Goal: Information Seeking & Learning: Find specific fact

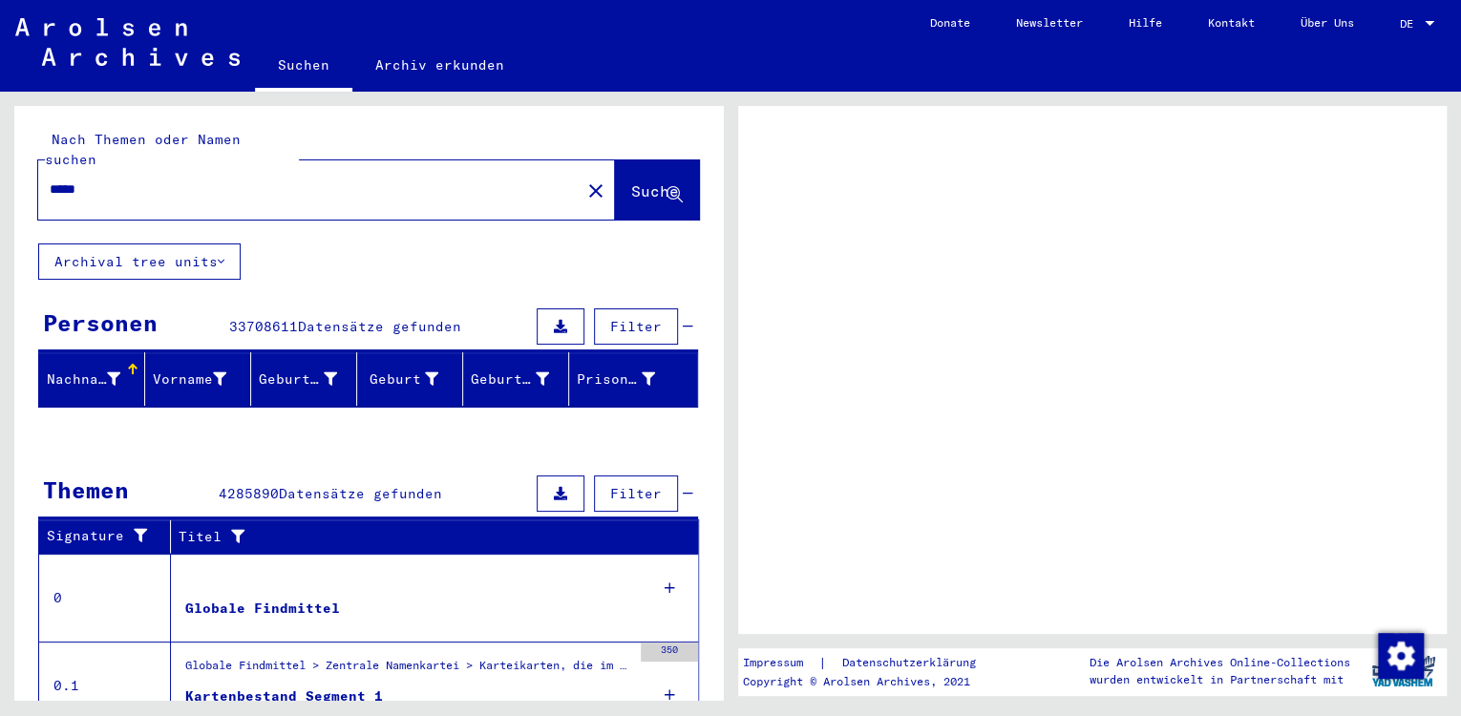
click at [631, 181] on span "Suche" at bounding box center [655, 190] width 48 height 19
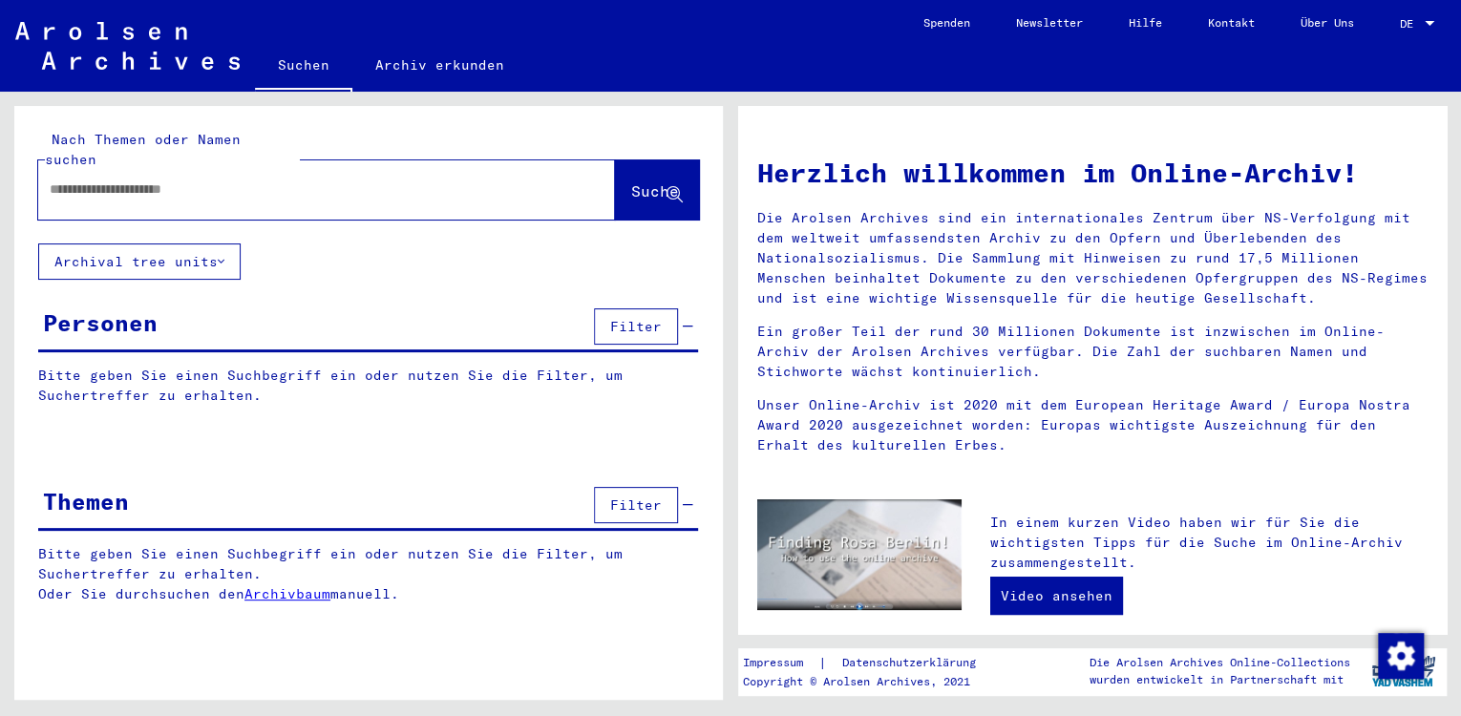
type input "*****"
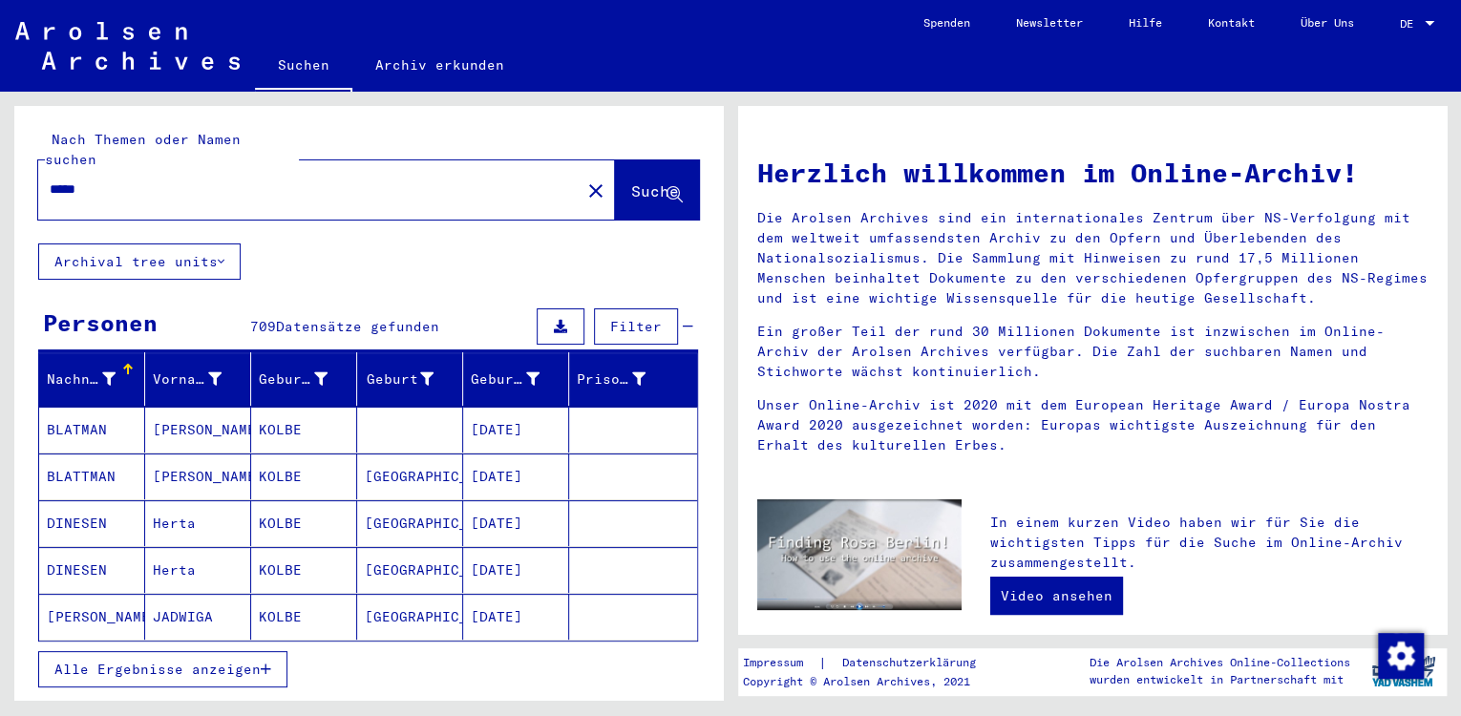
scroll to position [210, 0]
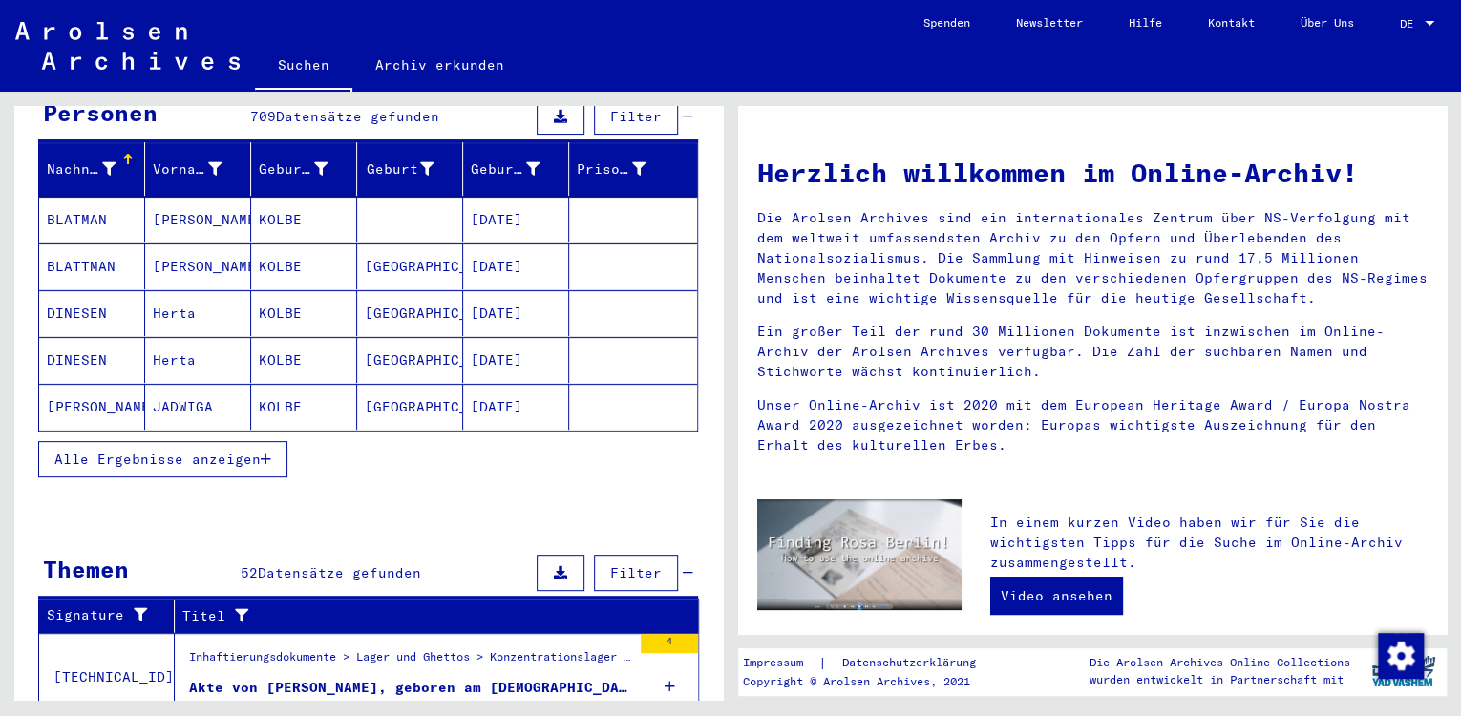
click at [260, 451] on span "Alle Ergebnisse anzeigen" at bounding box center [157, 459] width 206 height 17
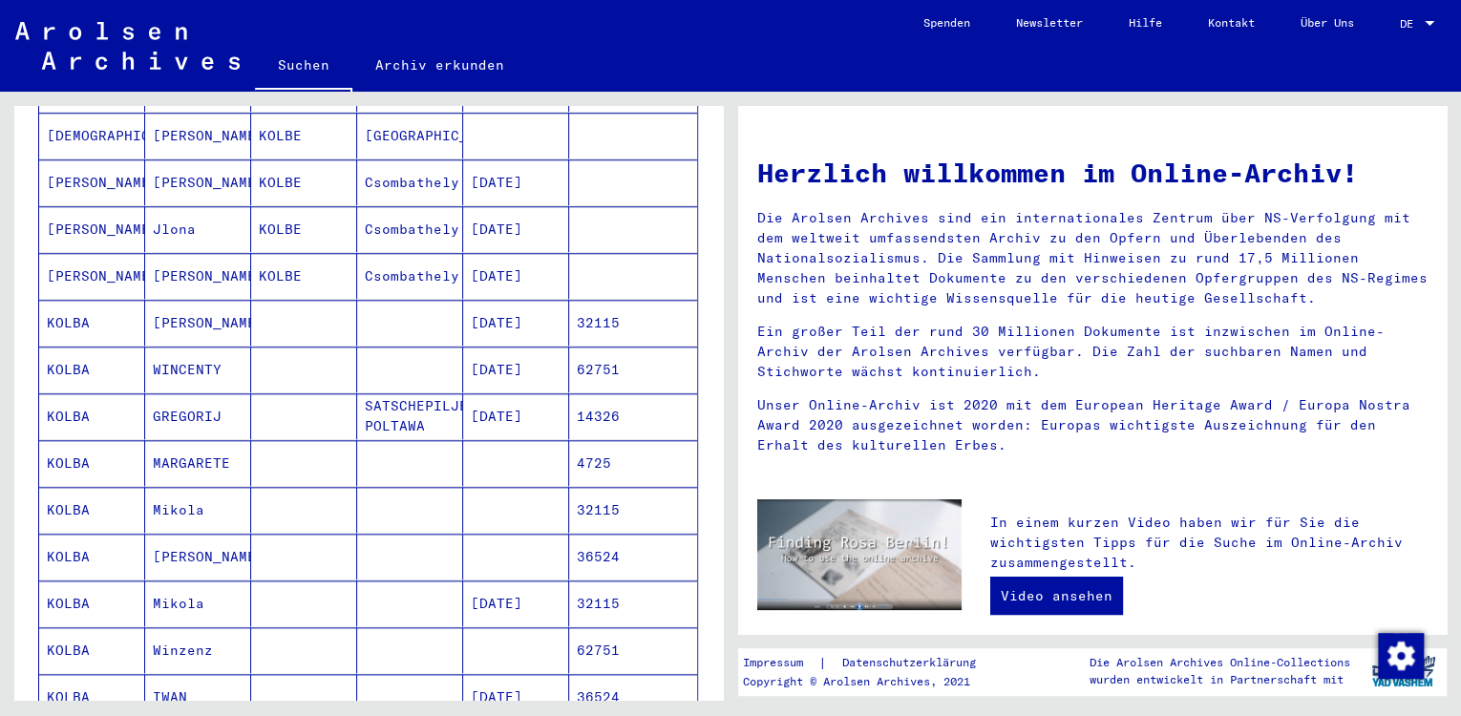
scroll to position [948, 0]
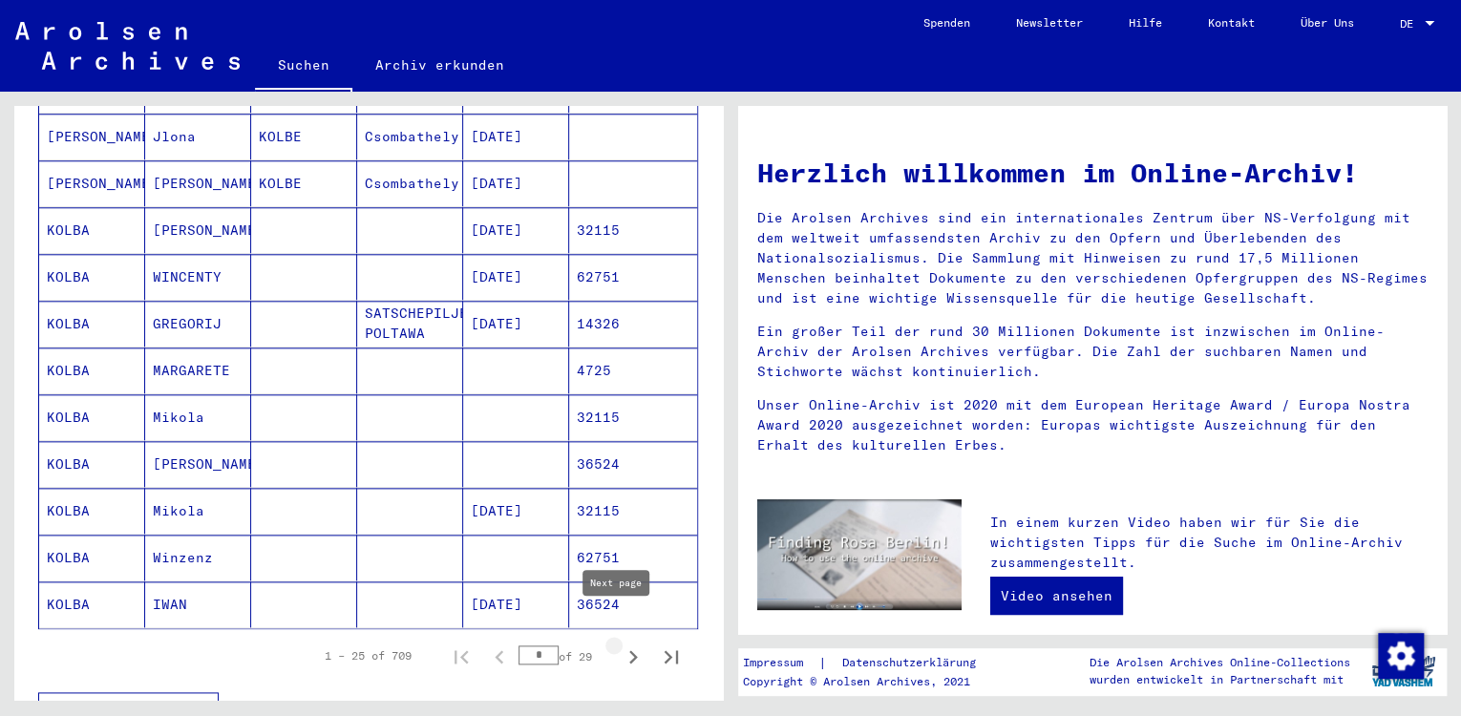
click at [620, 643] on icon "Next page" at bounding box center [633, 656] width 27 height 27
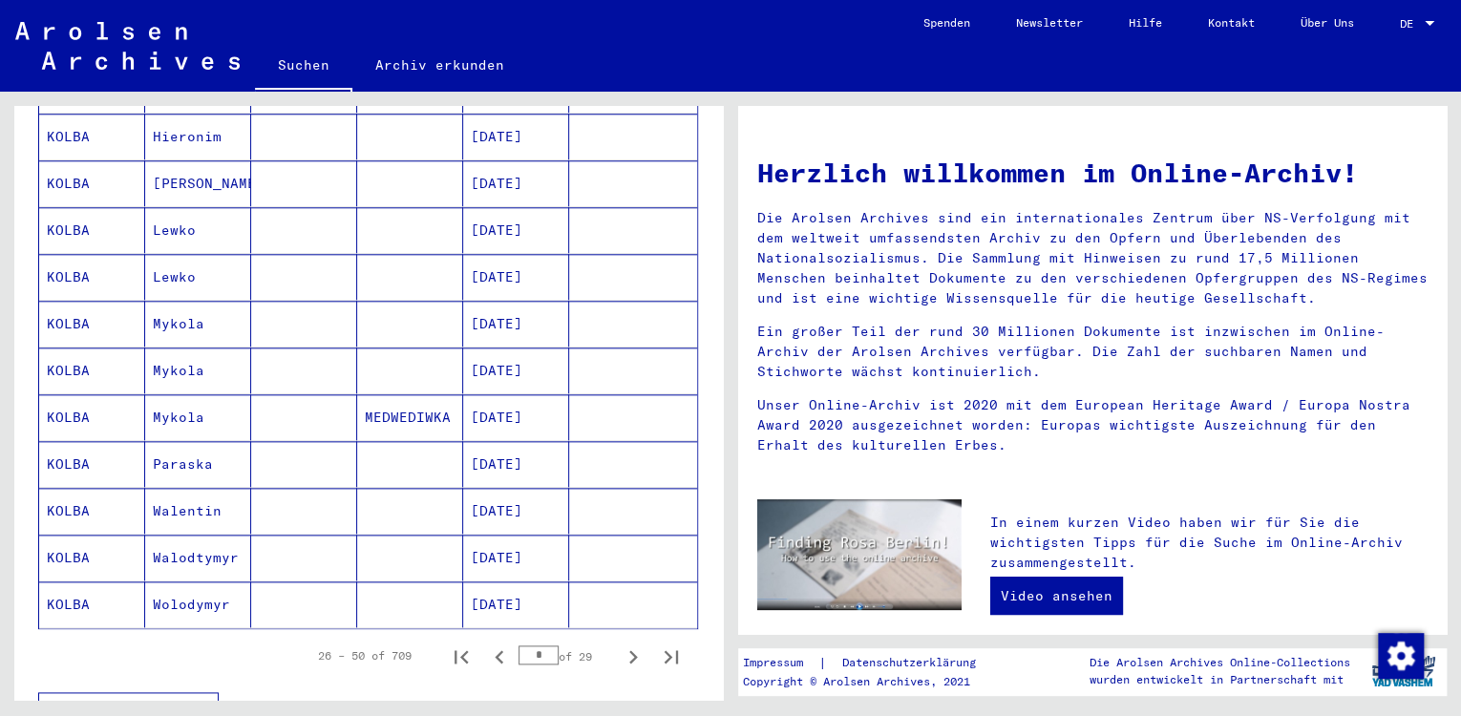
click at [620, 643] on icon "Next page" at bounding box center [633, 656] width 27 height 27
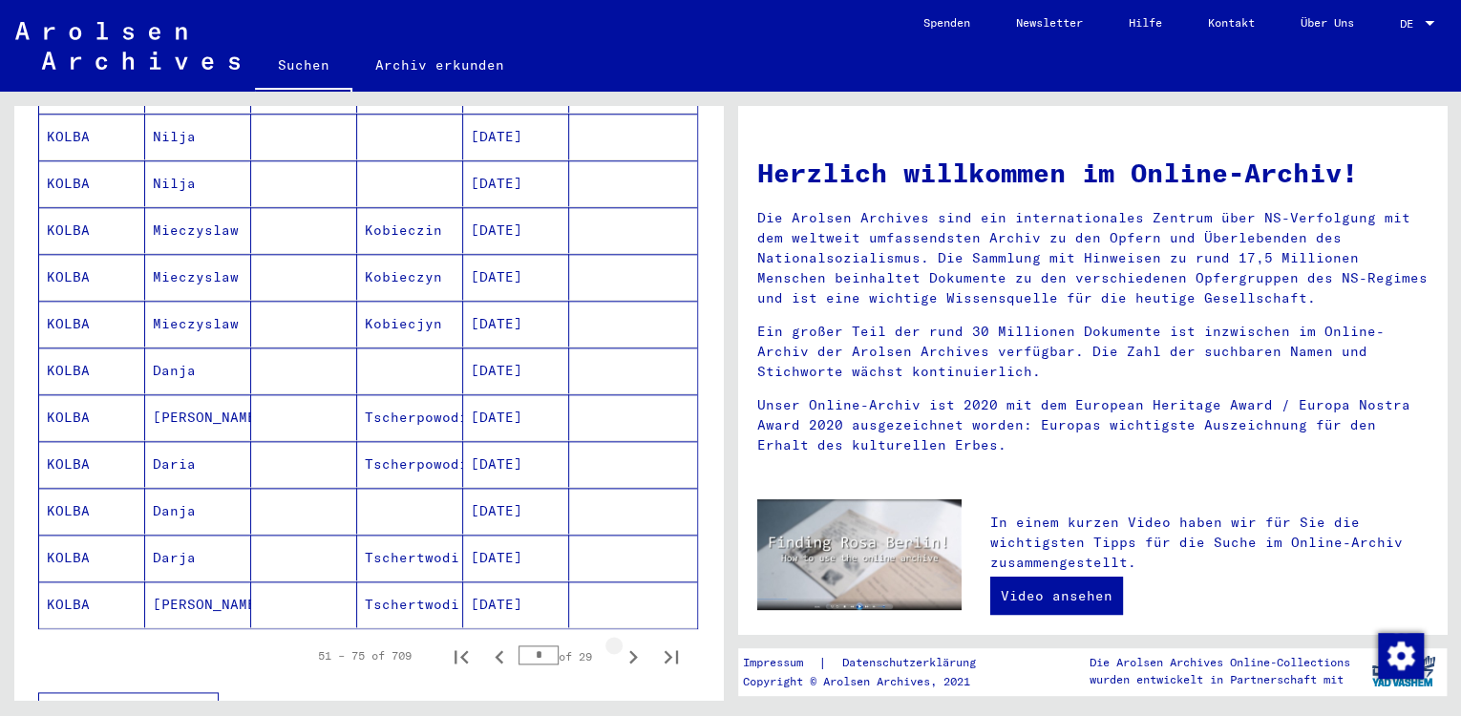
click at [620, 643] on icon "Next page" at bounding box center [633, 656] width 27 height 27
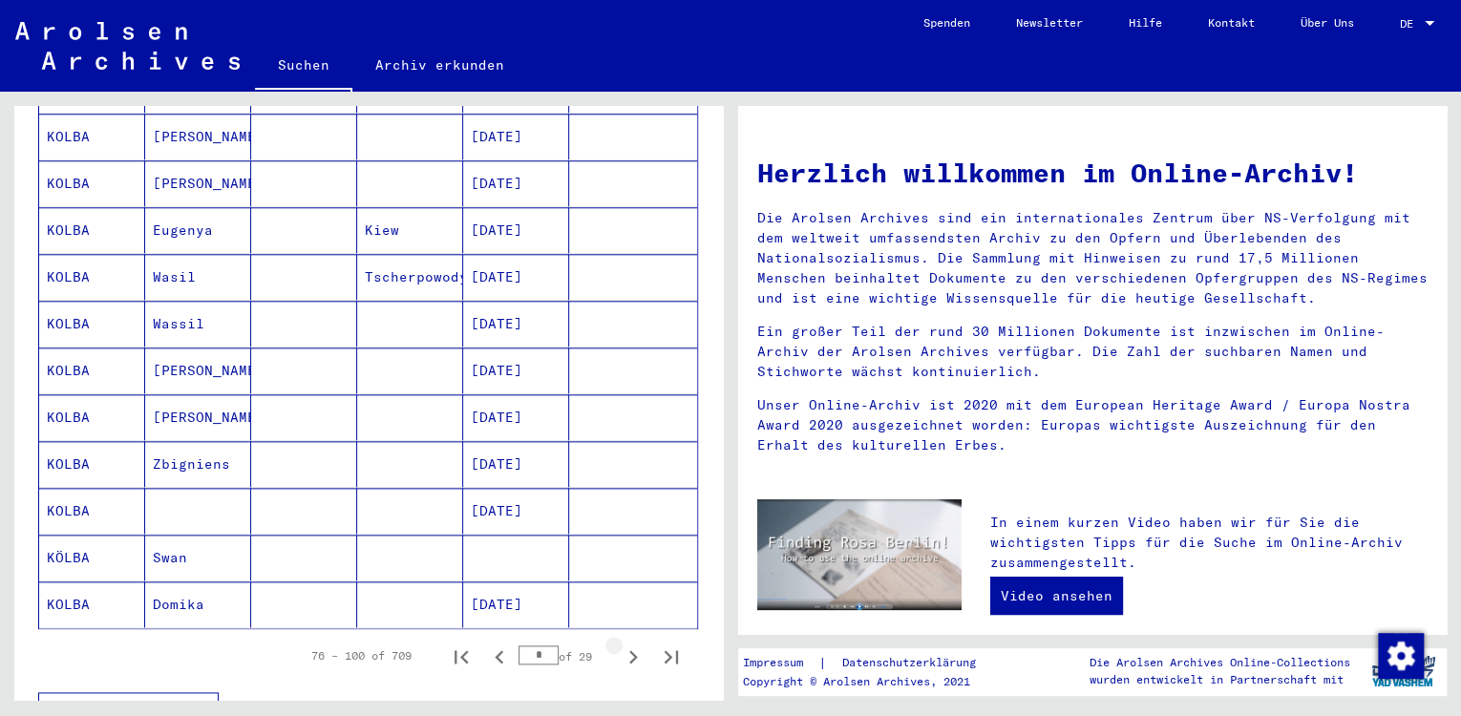
click at [620, 643] on icon "Next page" at bounding box center [633, 656] width 27 height 27
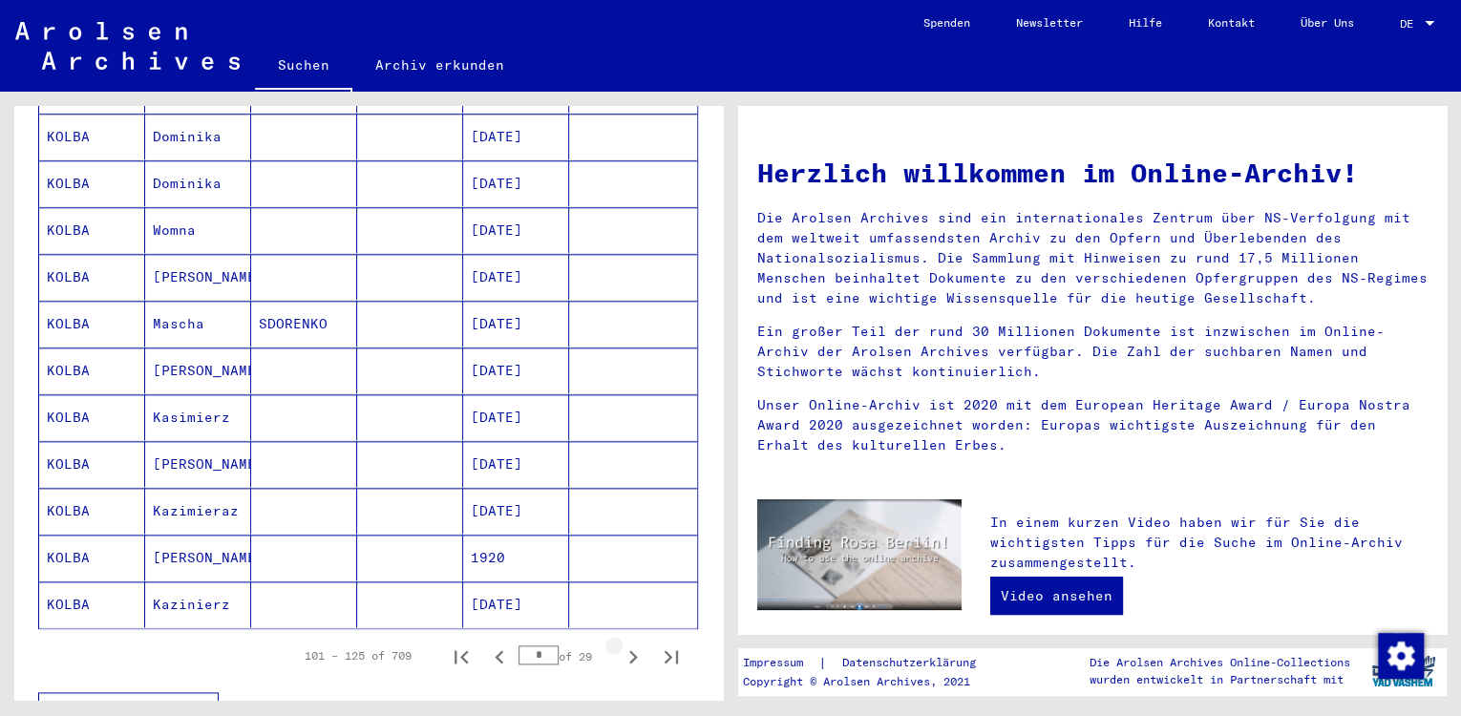
click at [620, 643] on icon "Next page" at bounding box center [633, 656] width 27 height 27
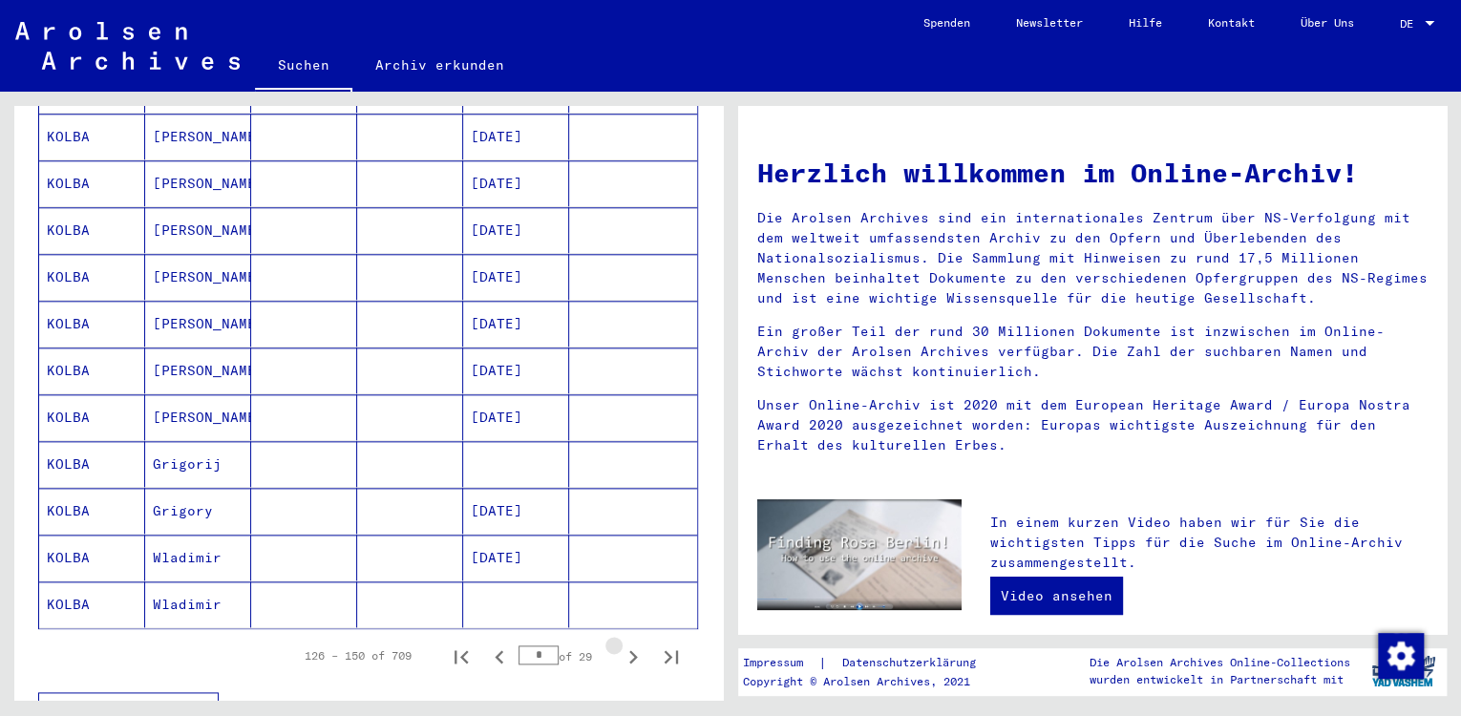
click at [620, 643] on icon "Next page" at bounding box center [633, 656] width 27 height 27
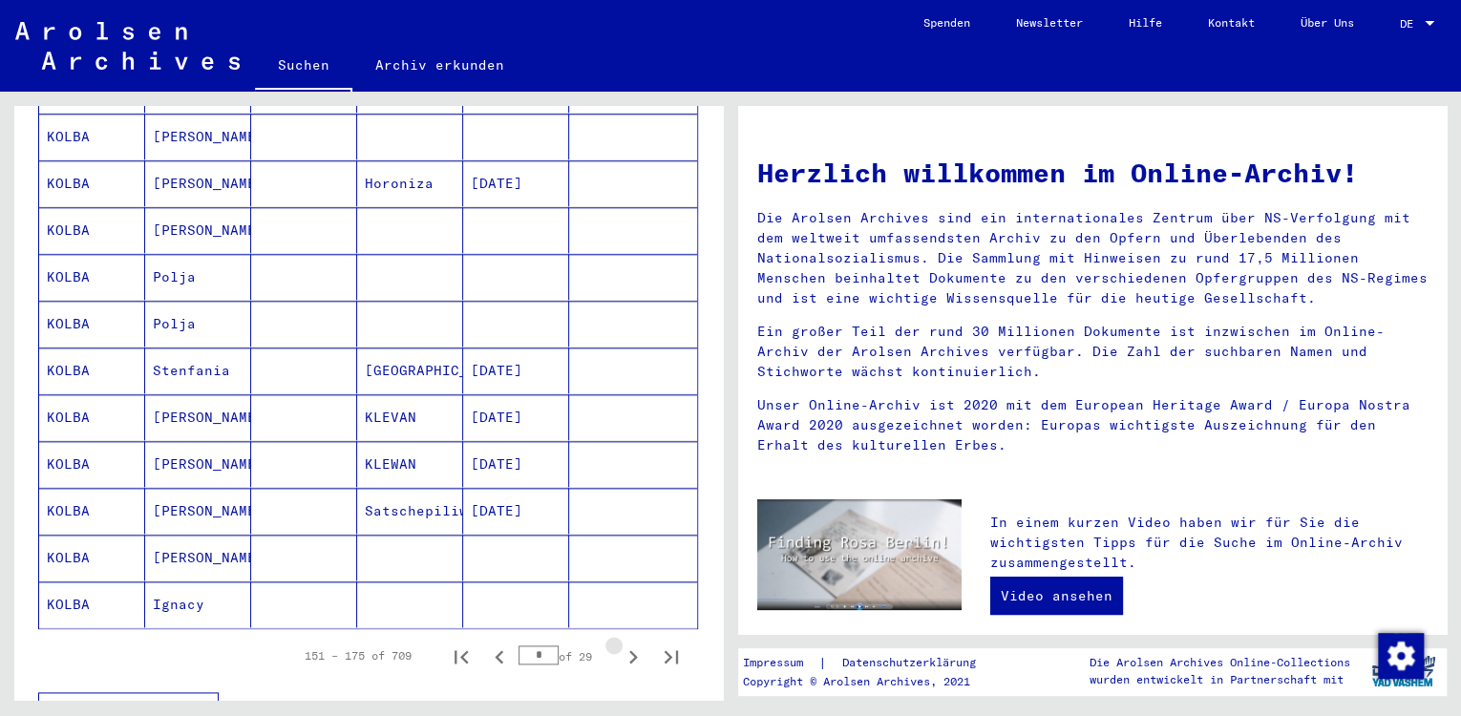
click at [620, 643] on icon "Next page" at bounding box center [633, 656] width 27 height 27
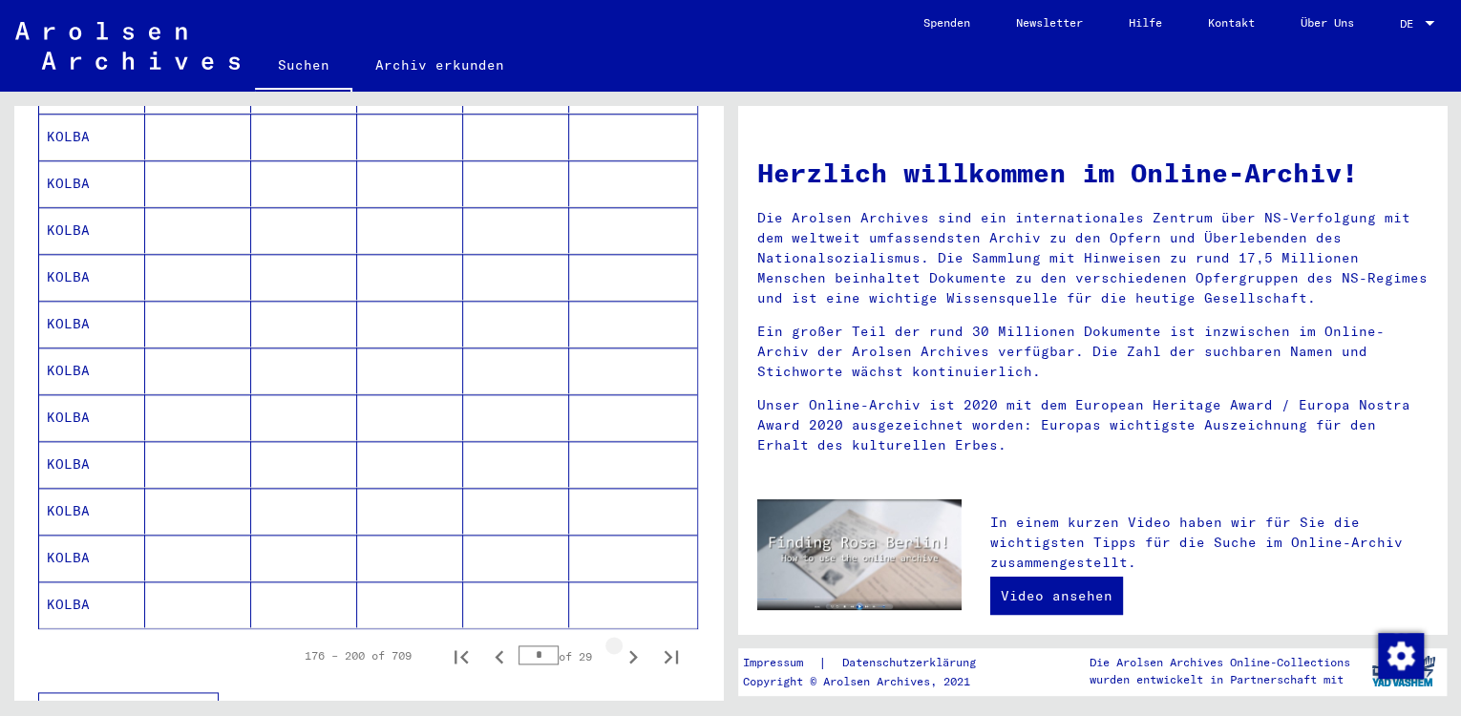
click at [620, 643] on icon "Next page" at bounding box center [633, 656] width 27 height 27
click at [629, 650] on icon "Next page" at bounding box center [633, 656] width 9 height 13
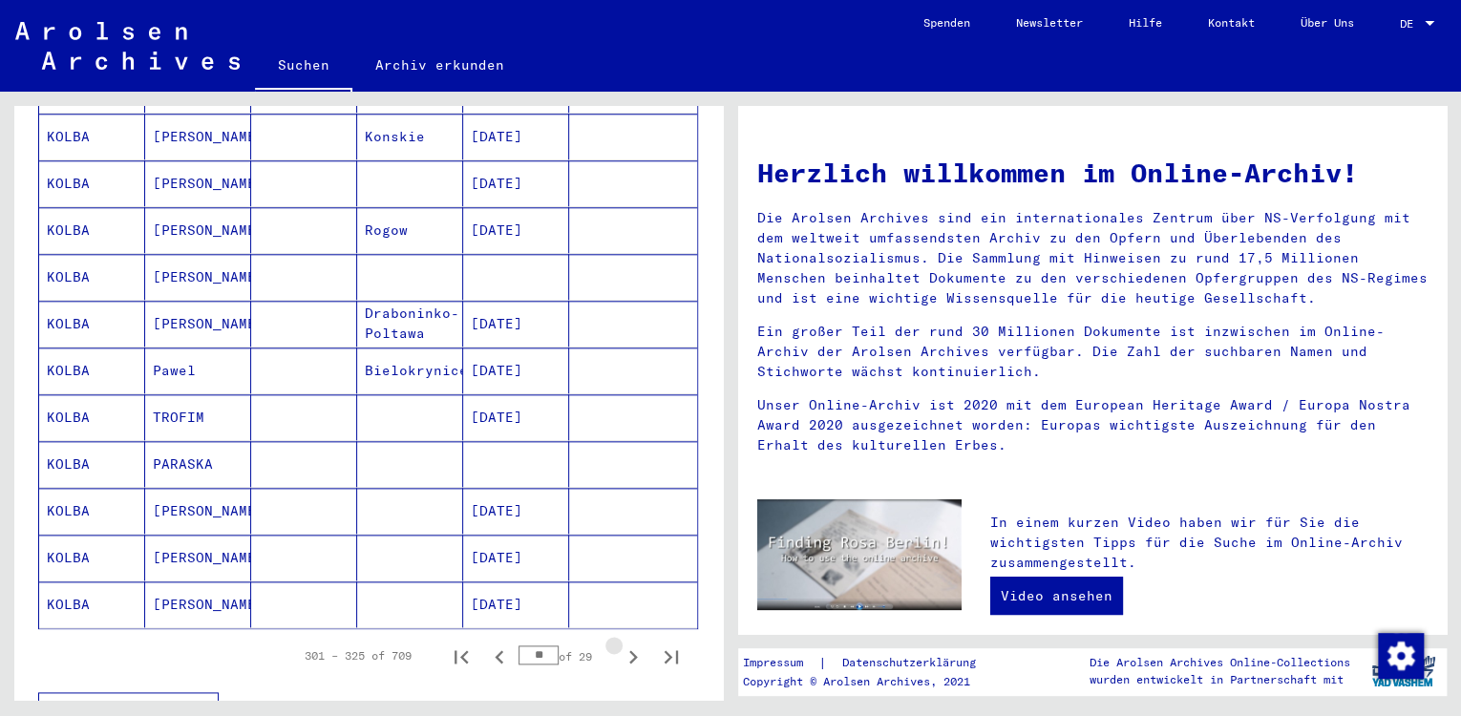
click at [629, 650] on icon "Next page" at bounding box center [633, 656] width 9 height 13
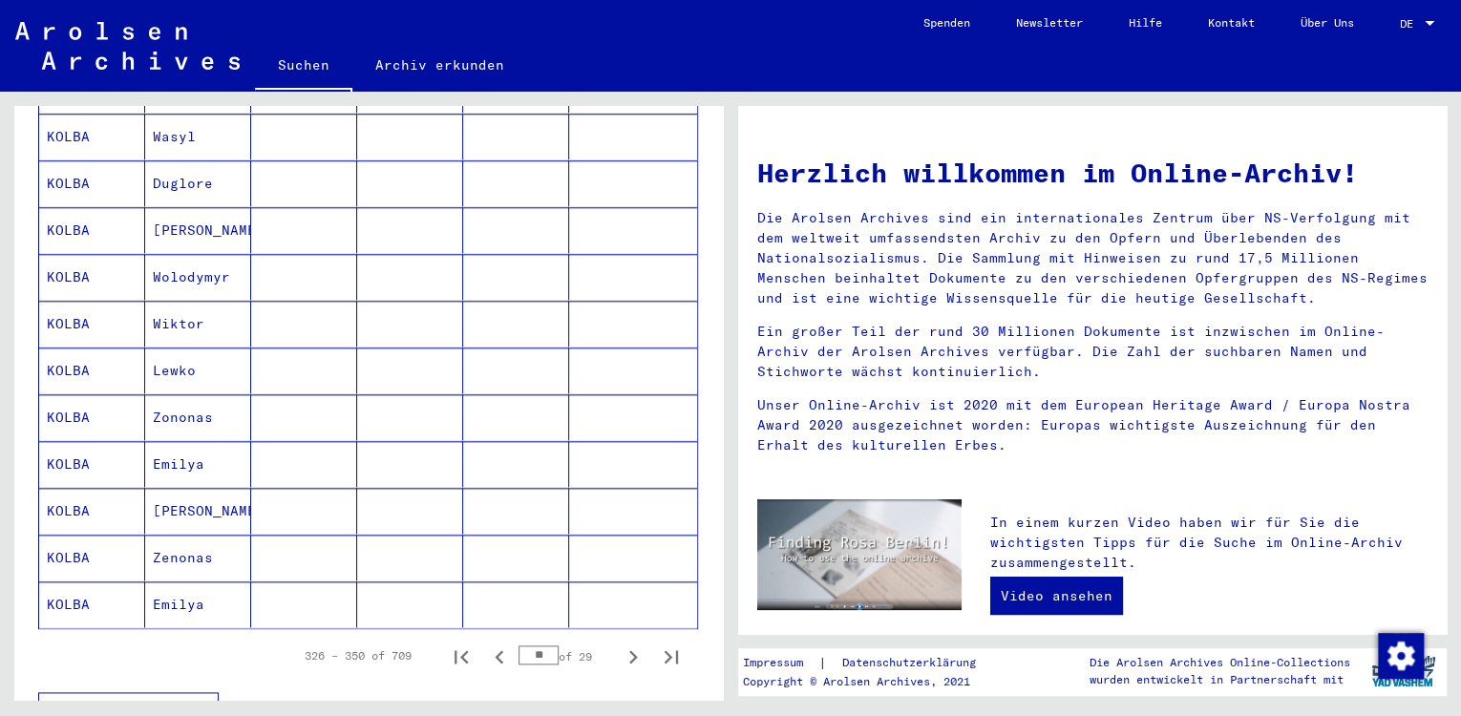
click at [629, 650] on icon "Next page" at bounding box center [633, 656] width 9 height 13
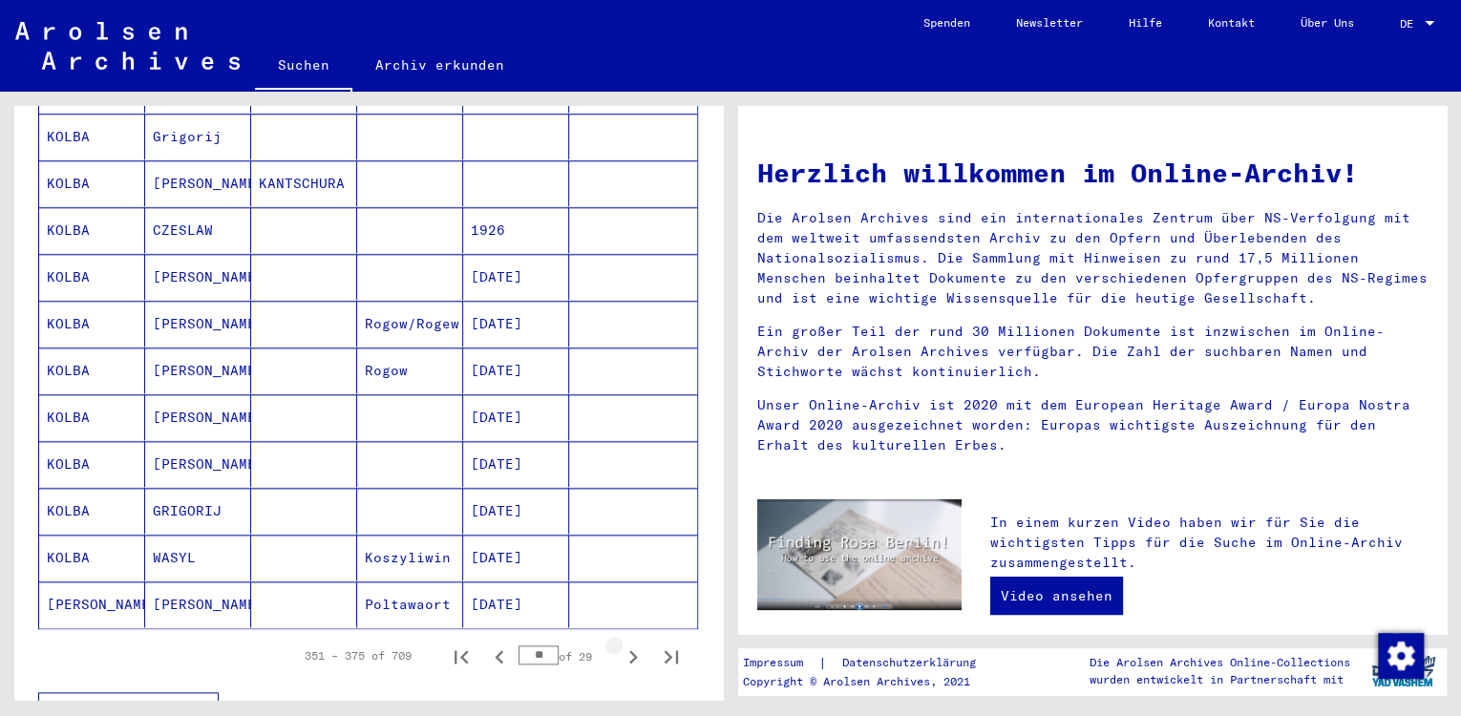
click at [629, 650] on icon "Next page" at bounding box center [633, 656] width 9 height 13
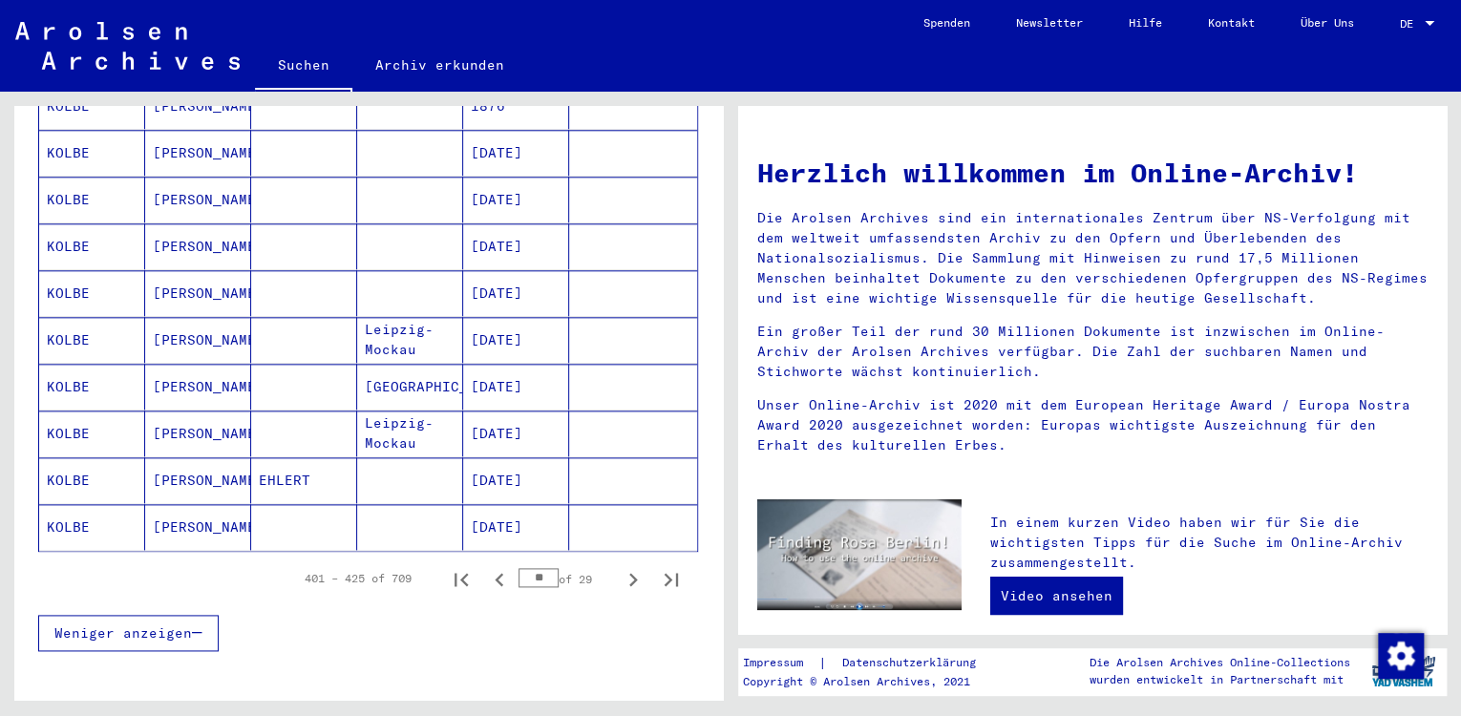
scroll to position [1159, 0]
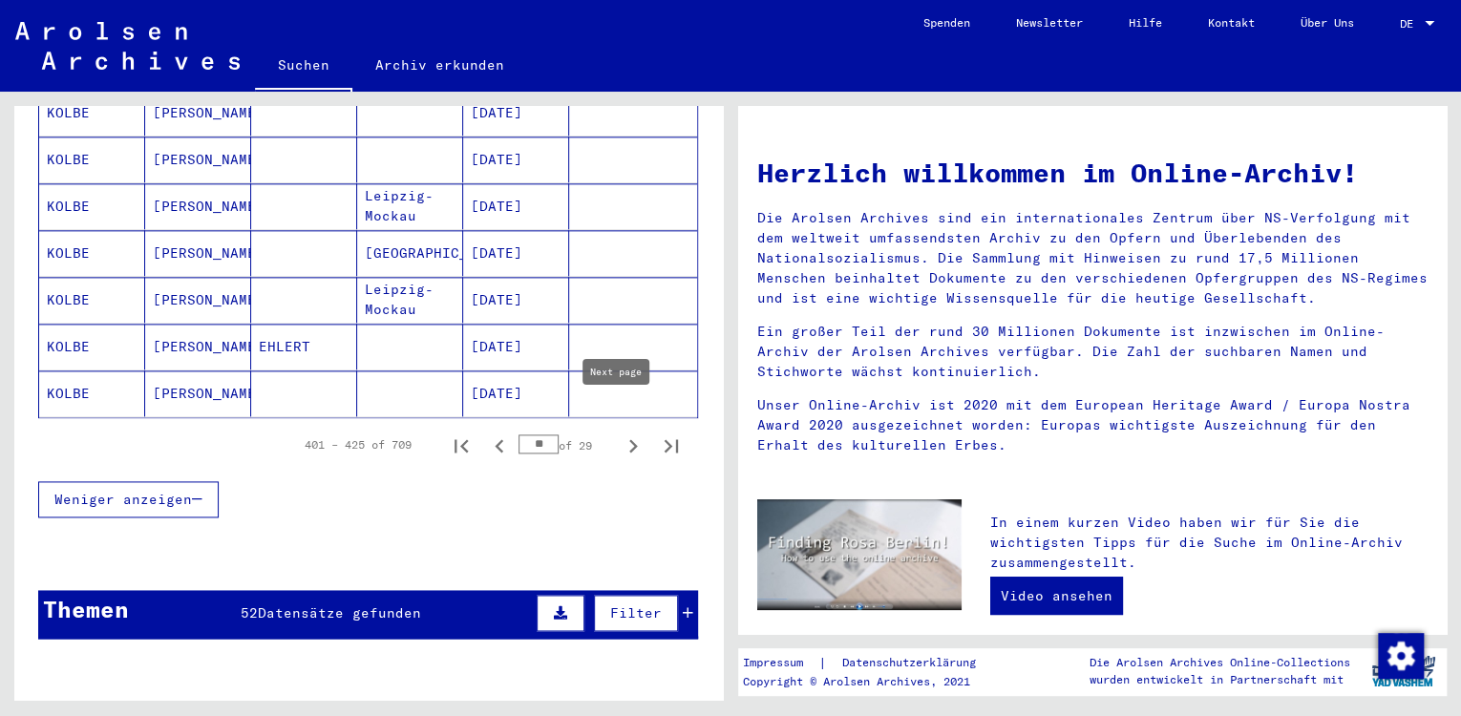
click at [620, 432] on icon "Next page" at bounding box center [633, 445] width 27 height 27
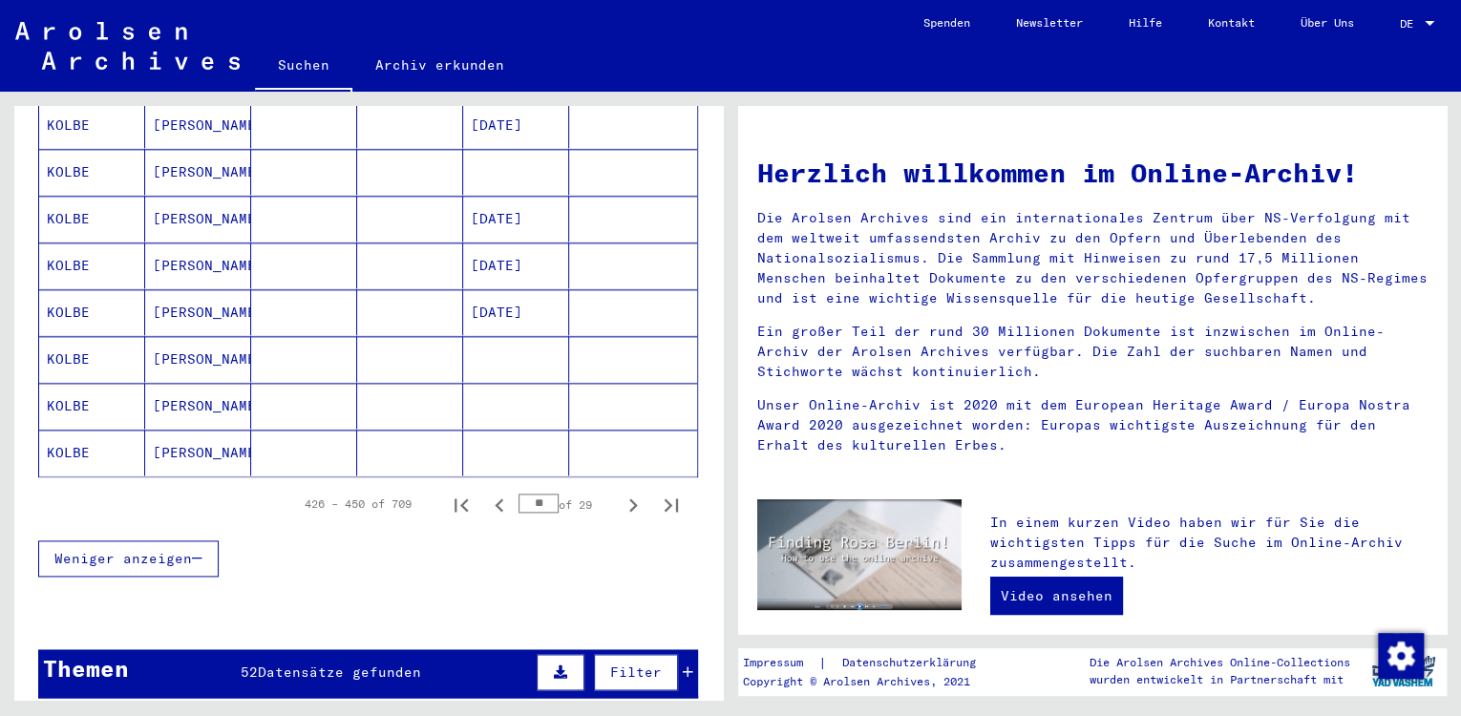
scroll to position [1264, 0]
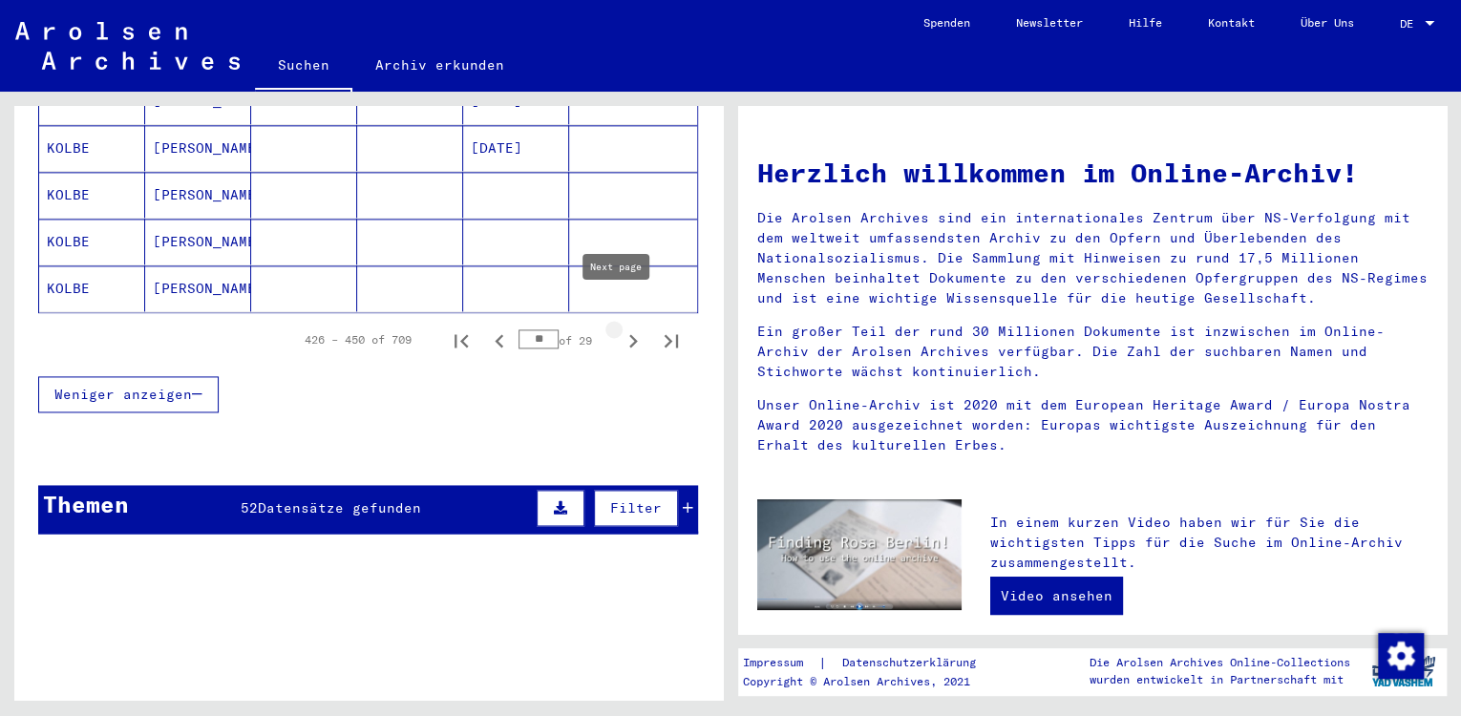
click at [629, 334] on icon "Next page" at bounding box center [633, 340] width 9 height 13
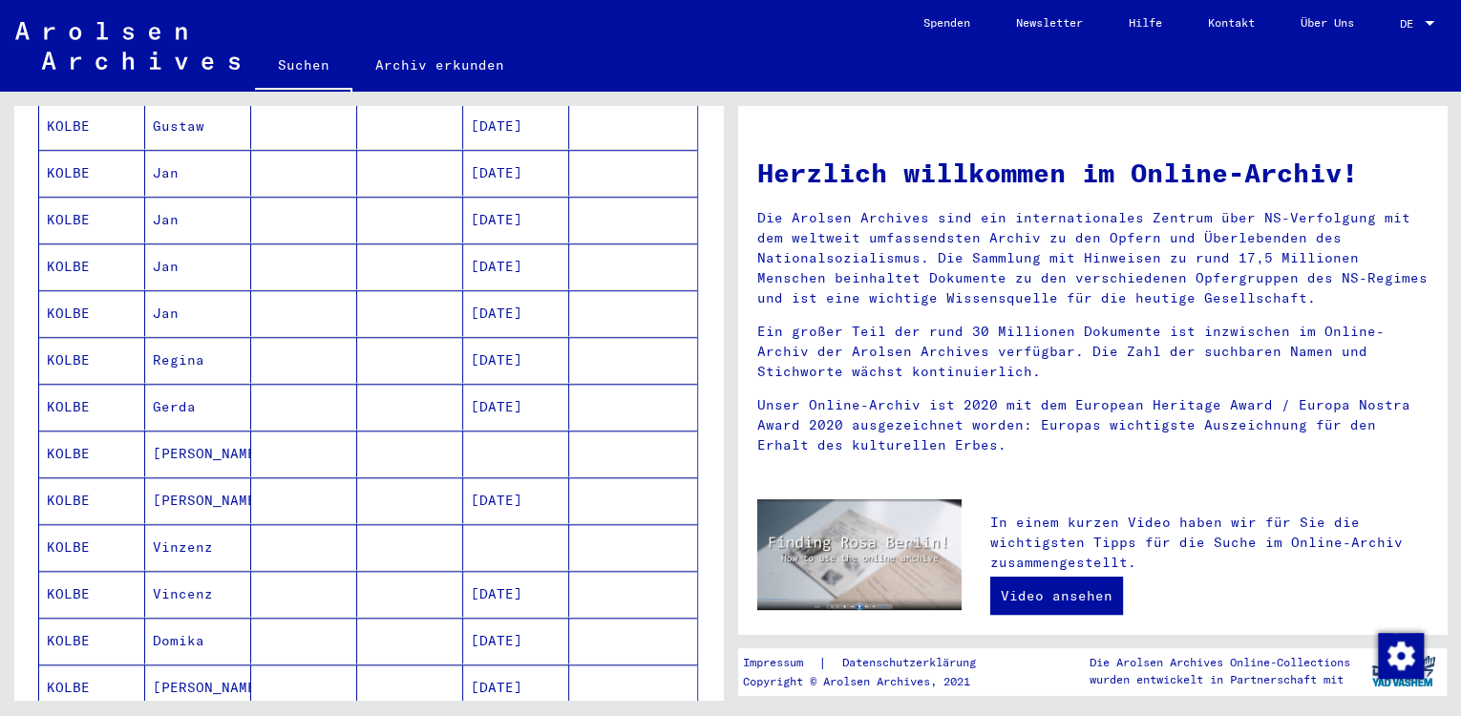
scroll to position [1054, 0]
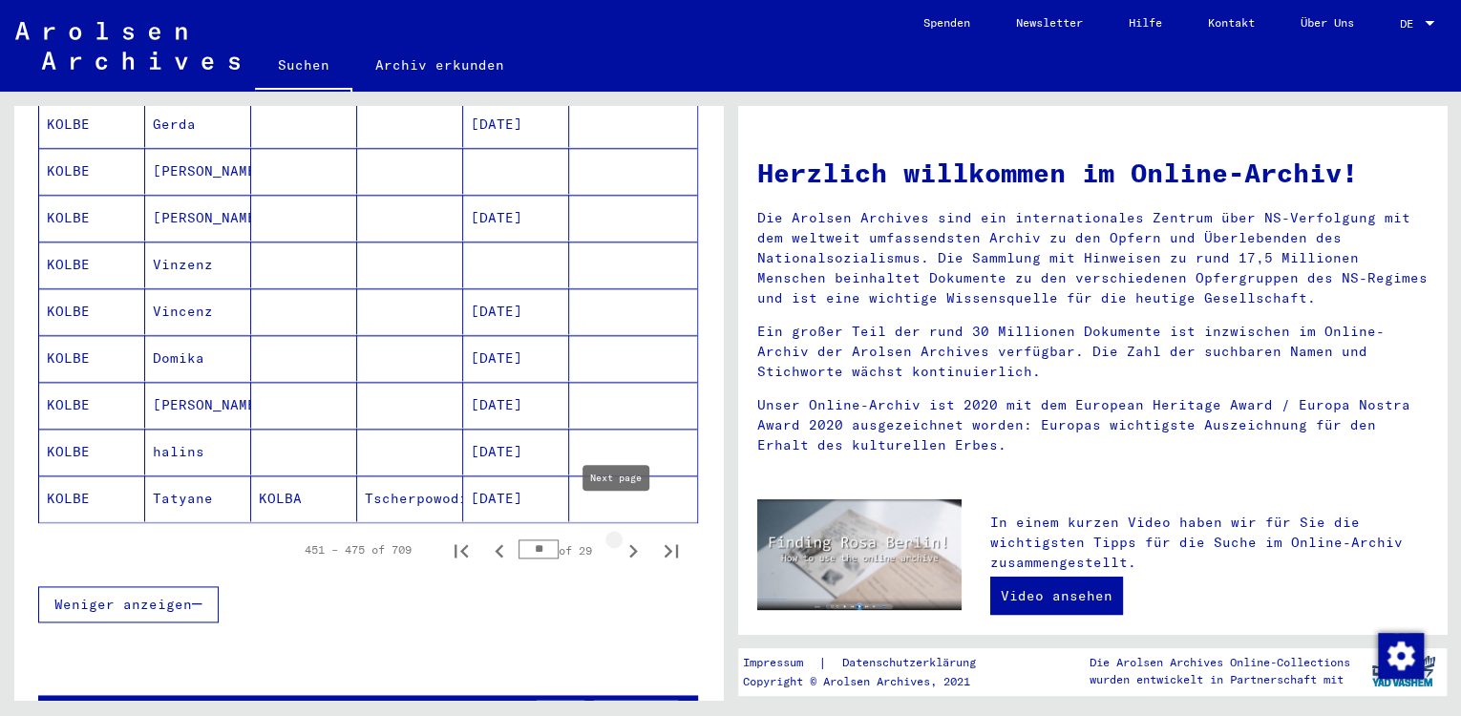
click at [629, 544] on icon "Next page" at bounding box center [633, 550] width 9 height 13
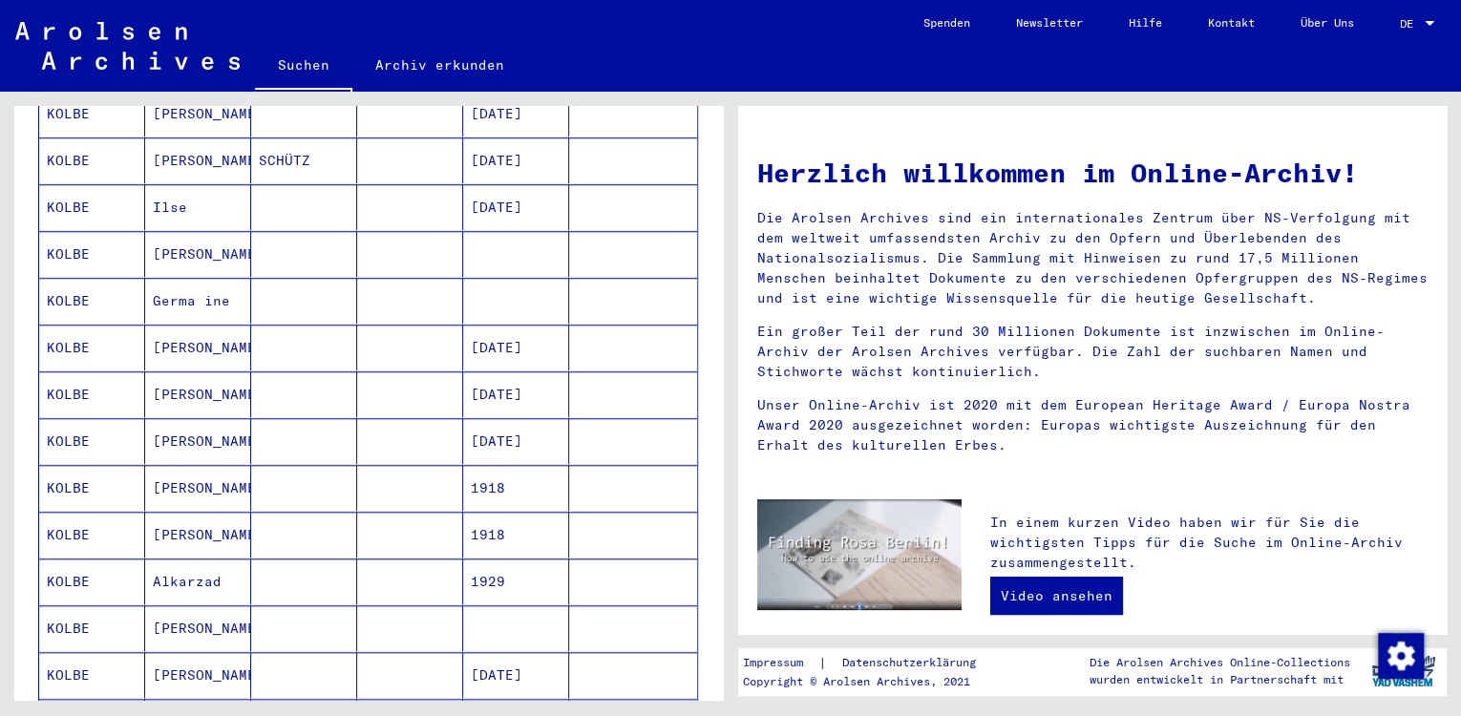
scroll to position [1159, 0]
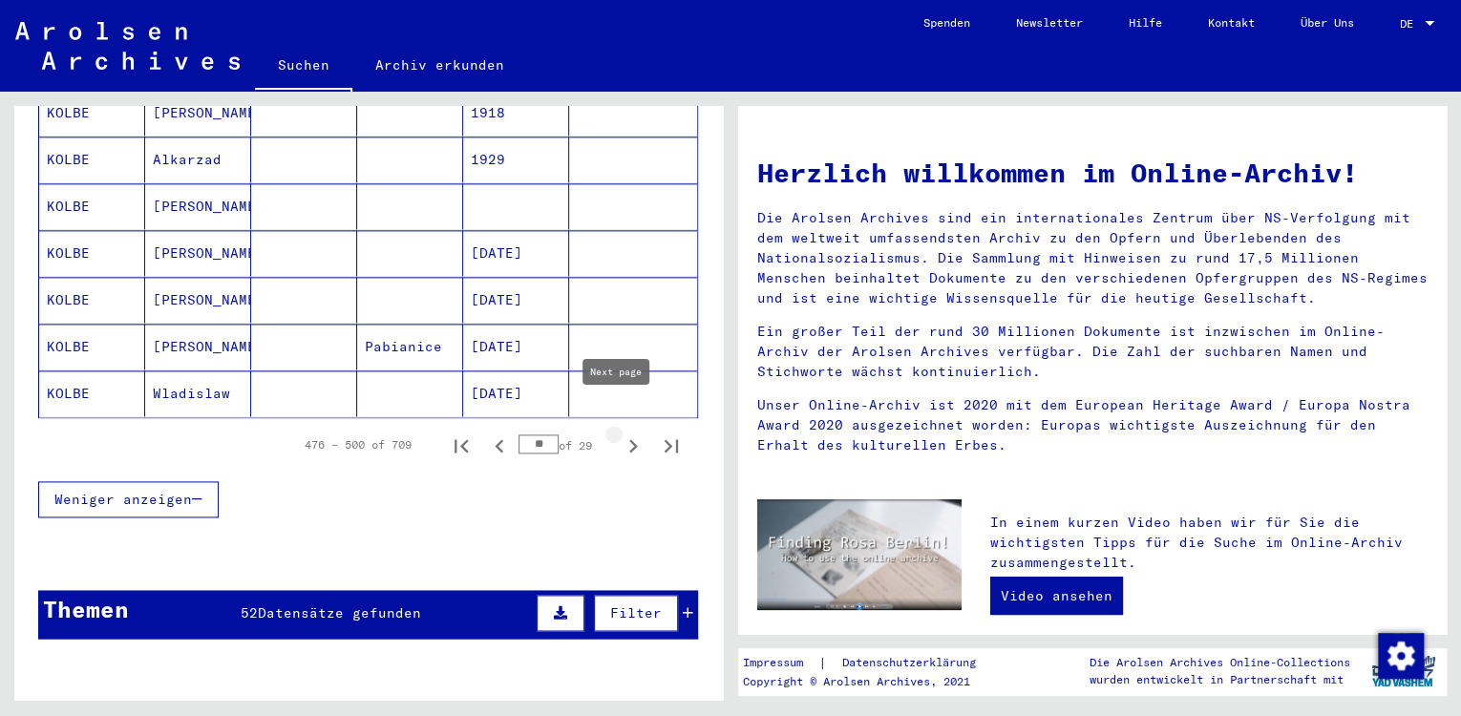
click at [629, 439] on icon "Next page" at bounding box center [633, 445] width 9 height 13
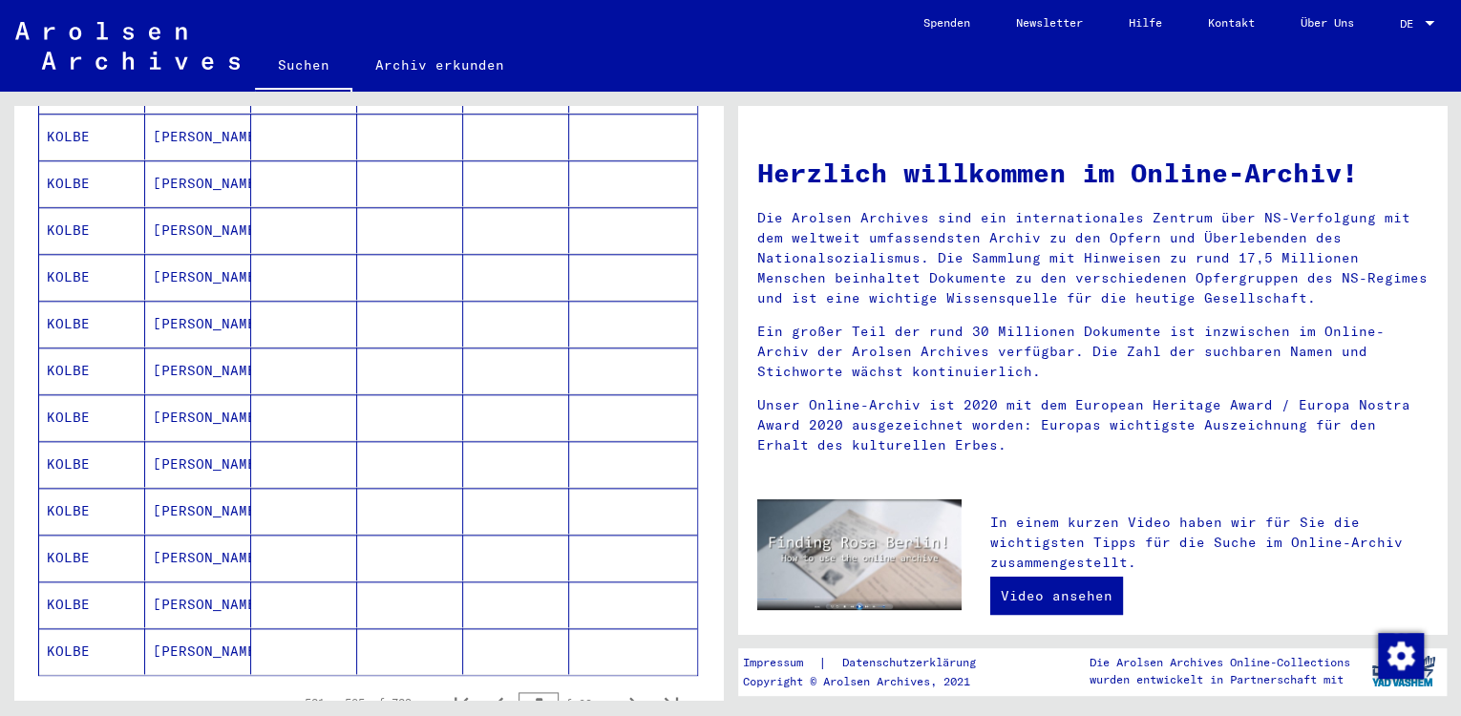
scroll to position [1054, 0]
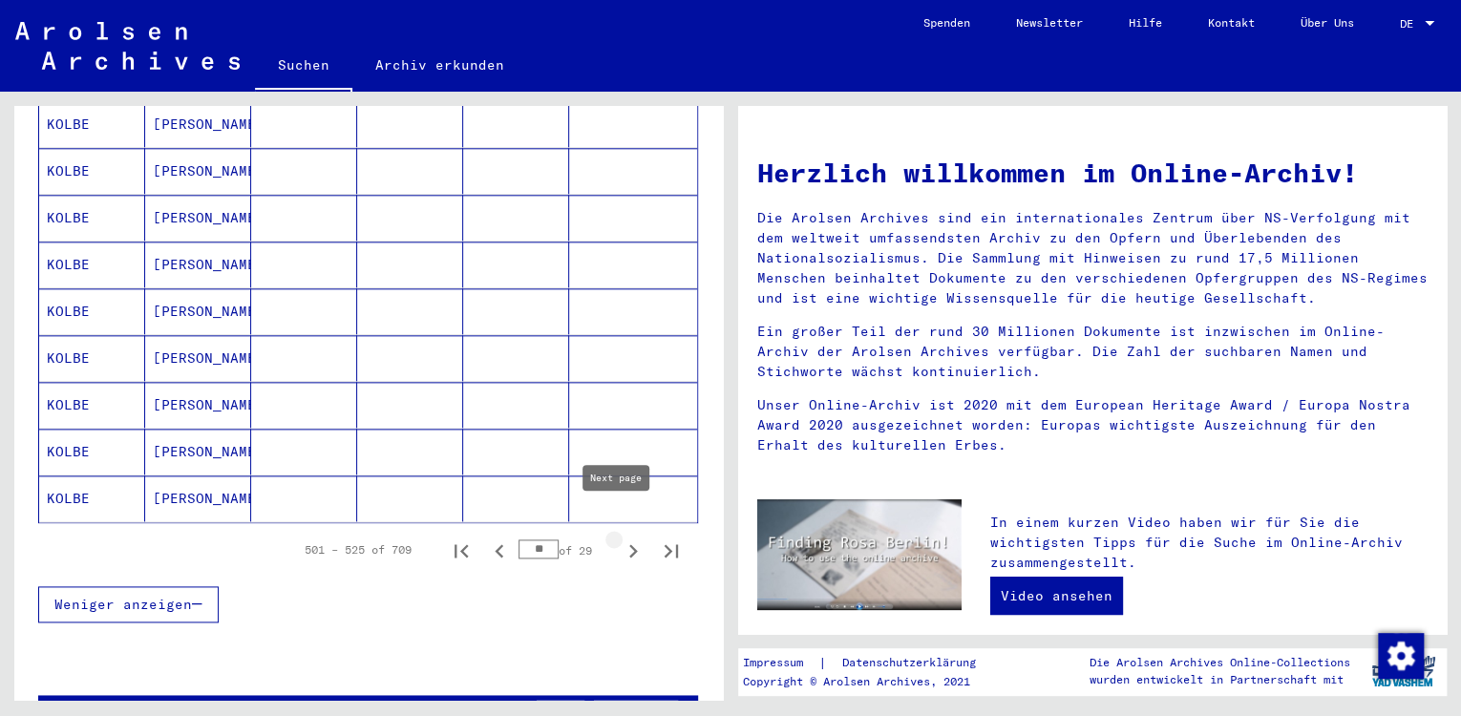
click at [620, 538] on icon "Next page" at bounding box center [633, 551] width 27 height 27
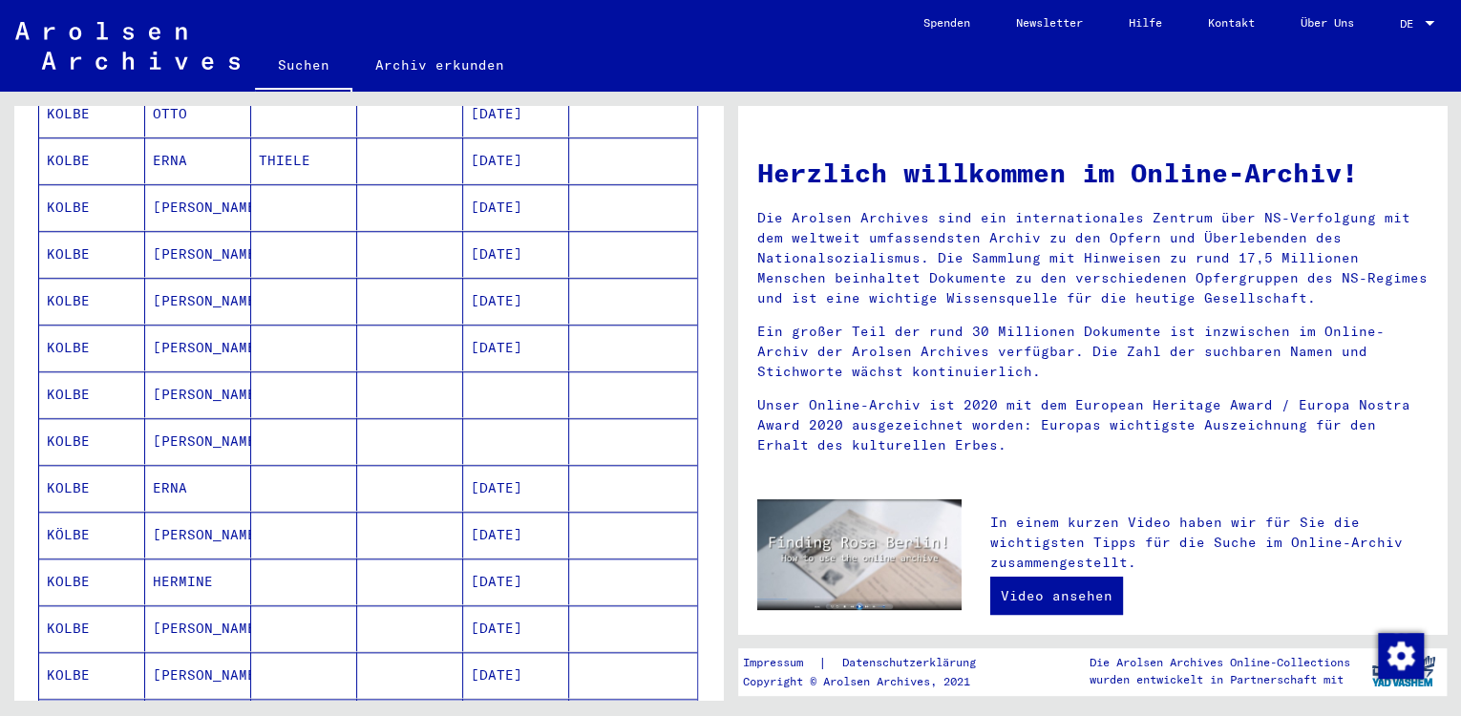
scroll to position [1370, 0]
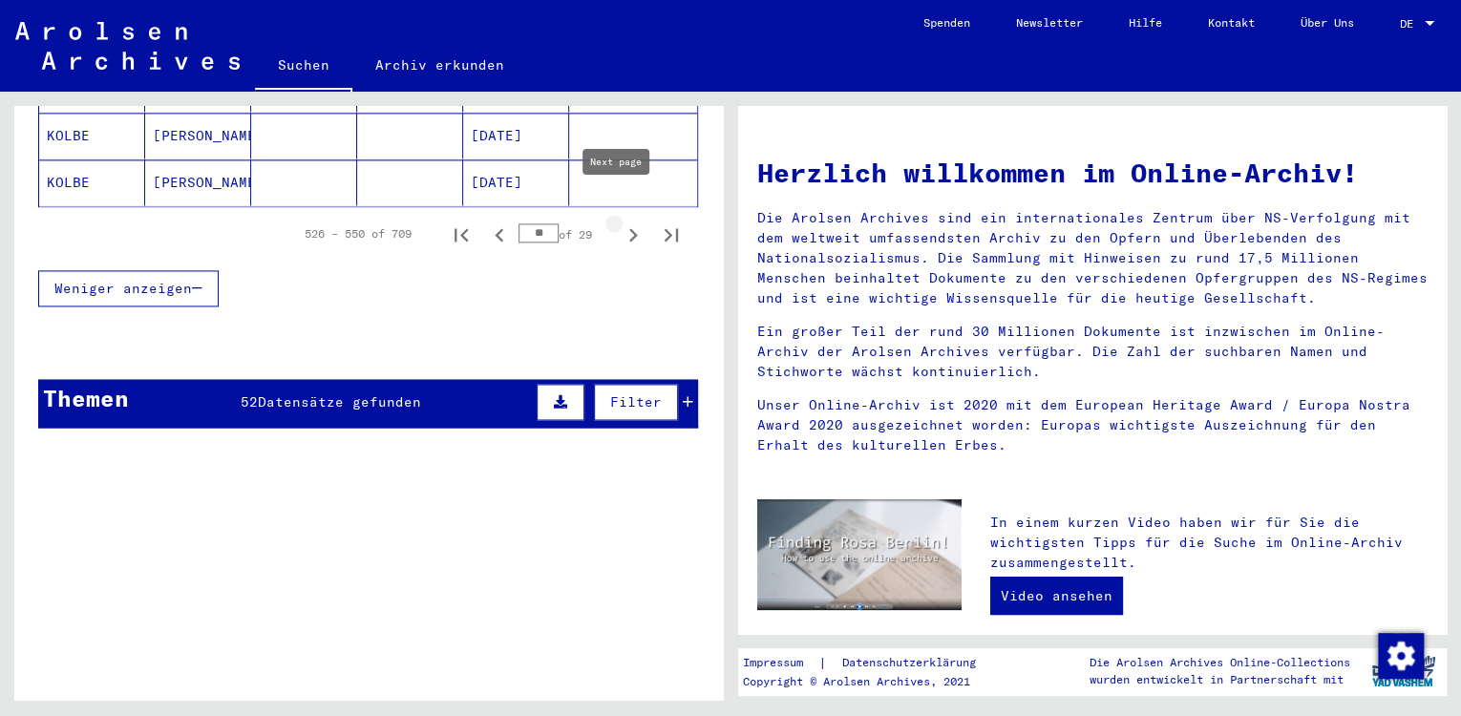
click at [629, 228] on icon "Next page" at bounding box center [633, 234] width 9 height 13
click at [620, 221] on icon "Next page" at bounding box center [633, 234] width 27 height 27
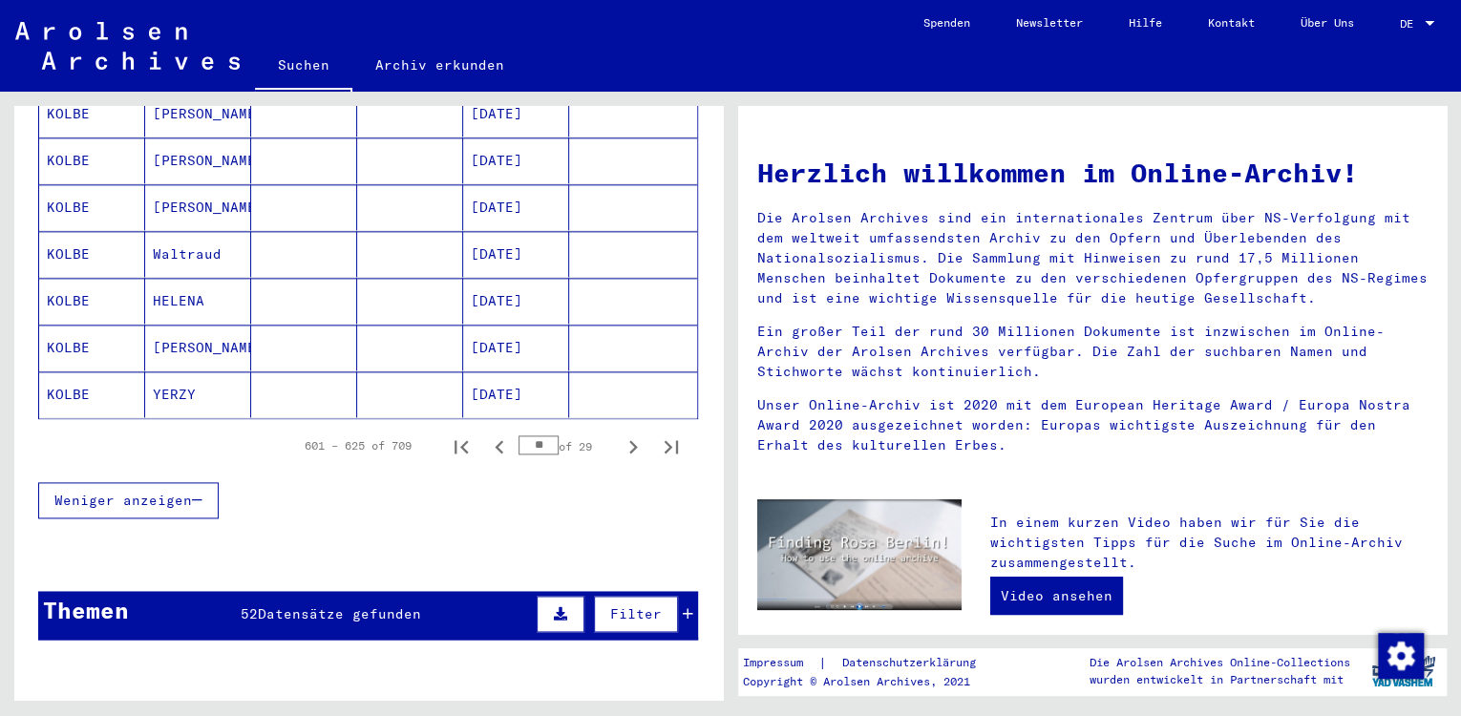
scroll to position [1159, 0]
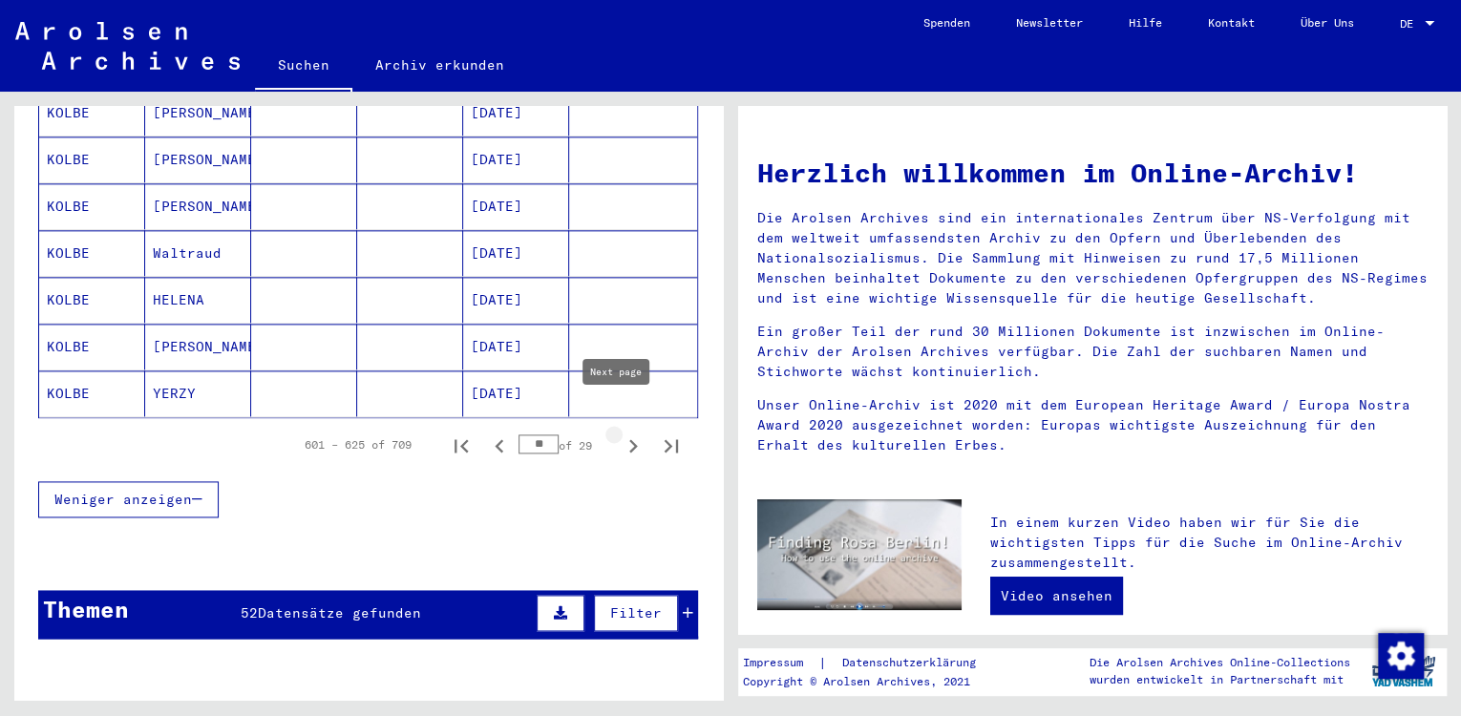
click at [621, 432] on icon "Next page" at bounding box center [633, 445] width 27 height 27
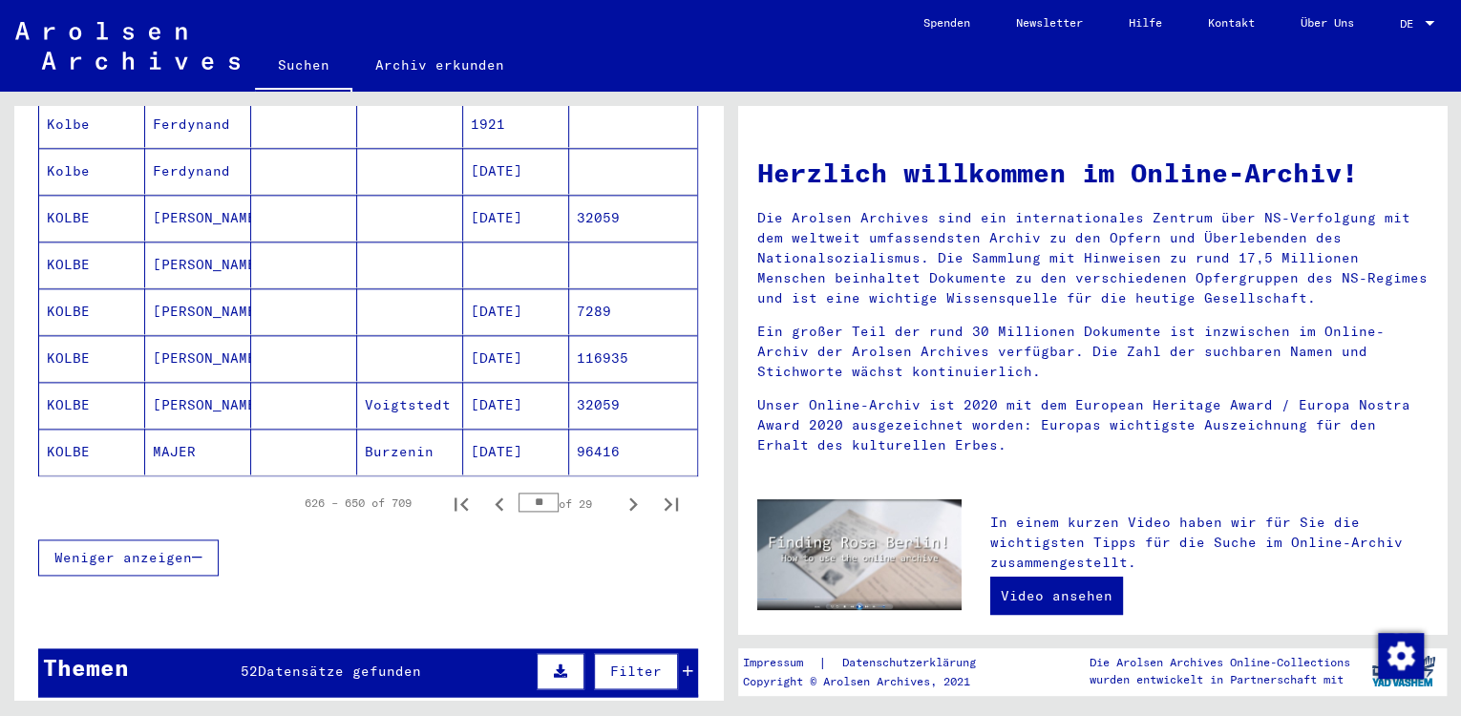
scroll to position [1264, 0]
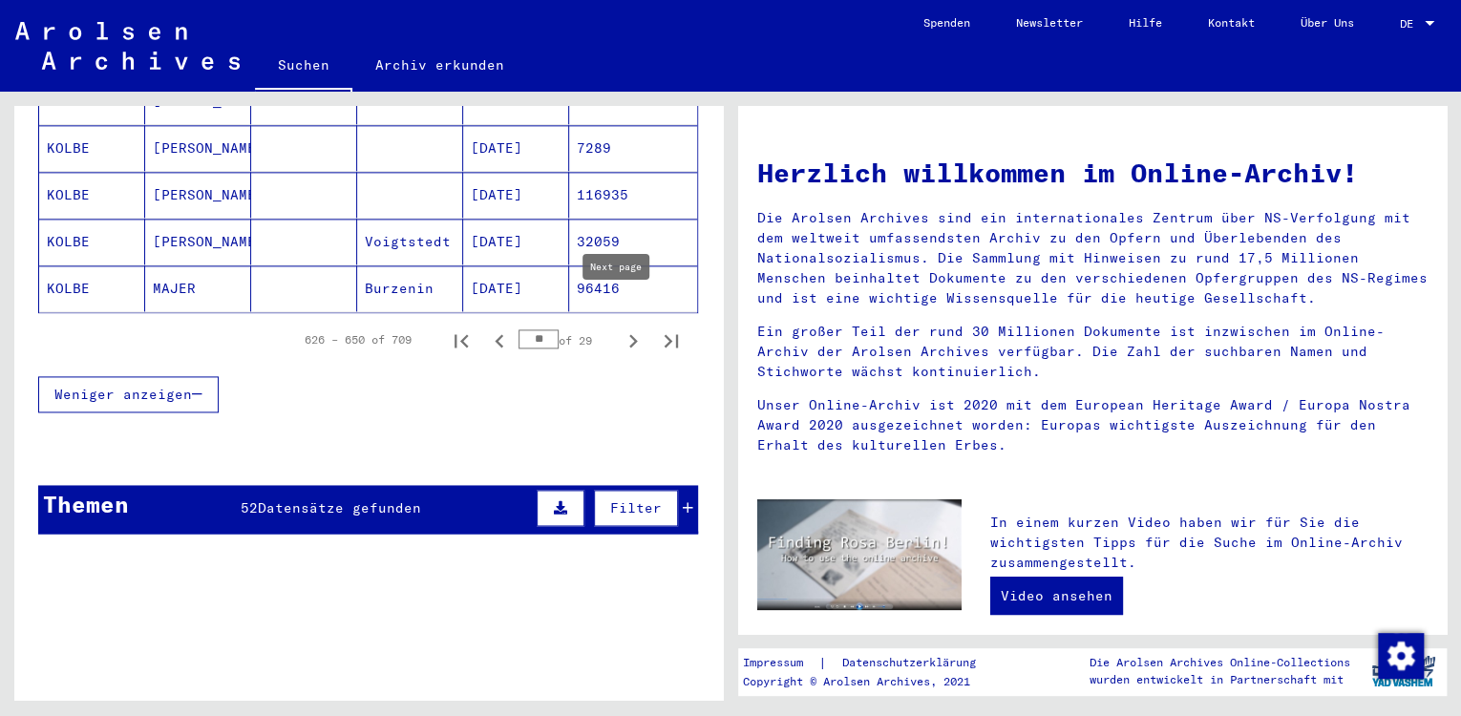
click at [620, 327] on icon "Next page" at bounding box center [633, 340] width 27 height 27
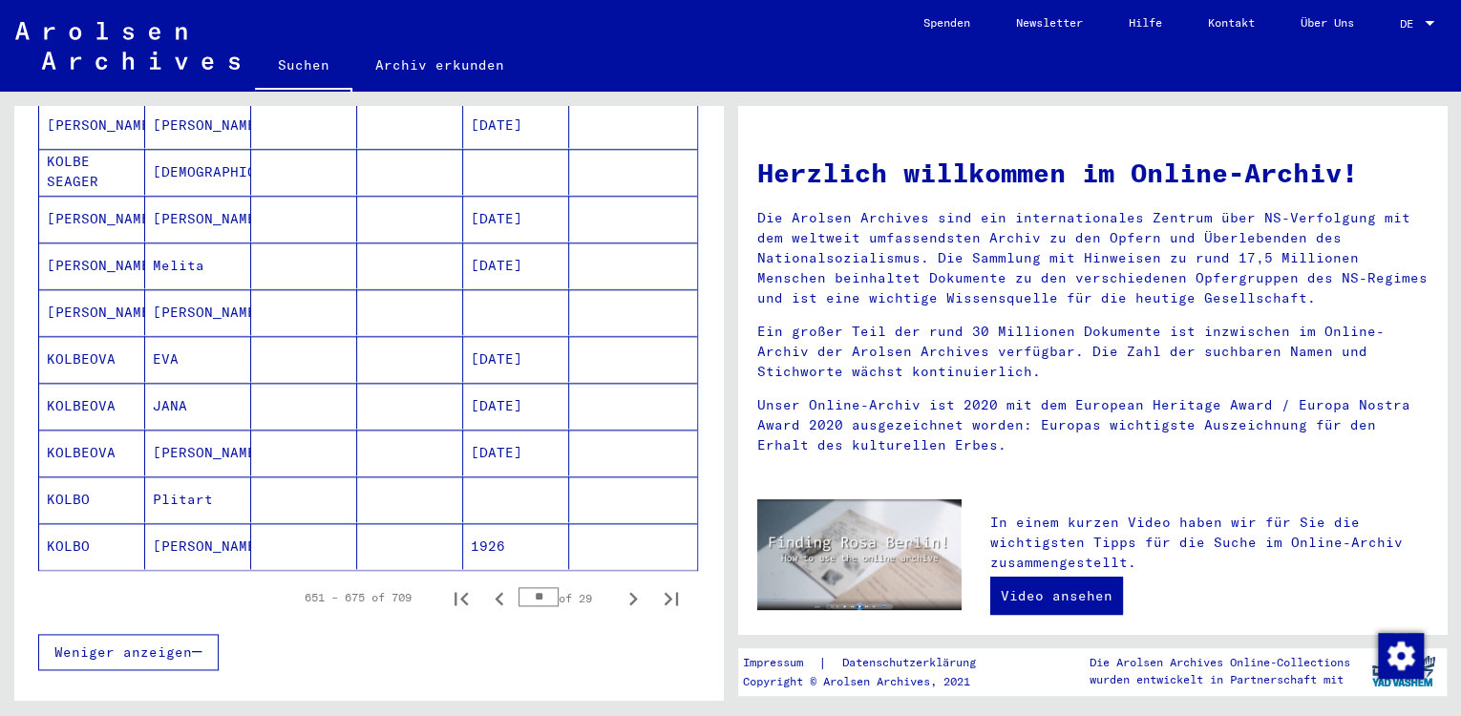
scroll to position [1054, 0]
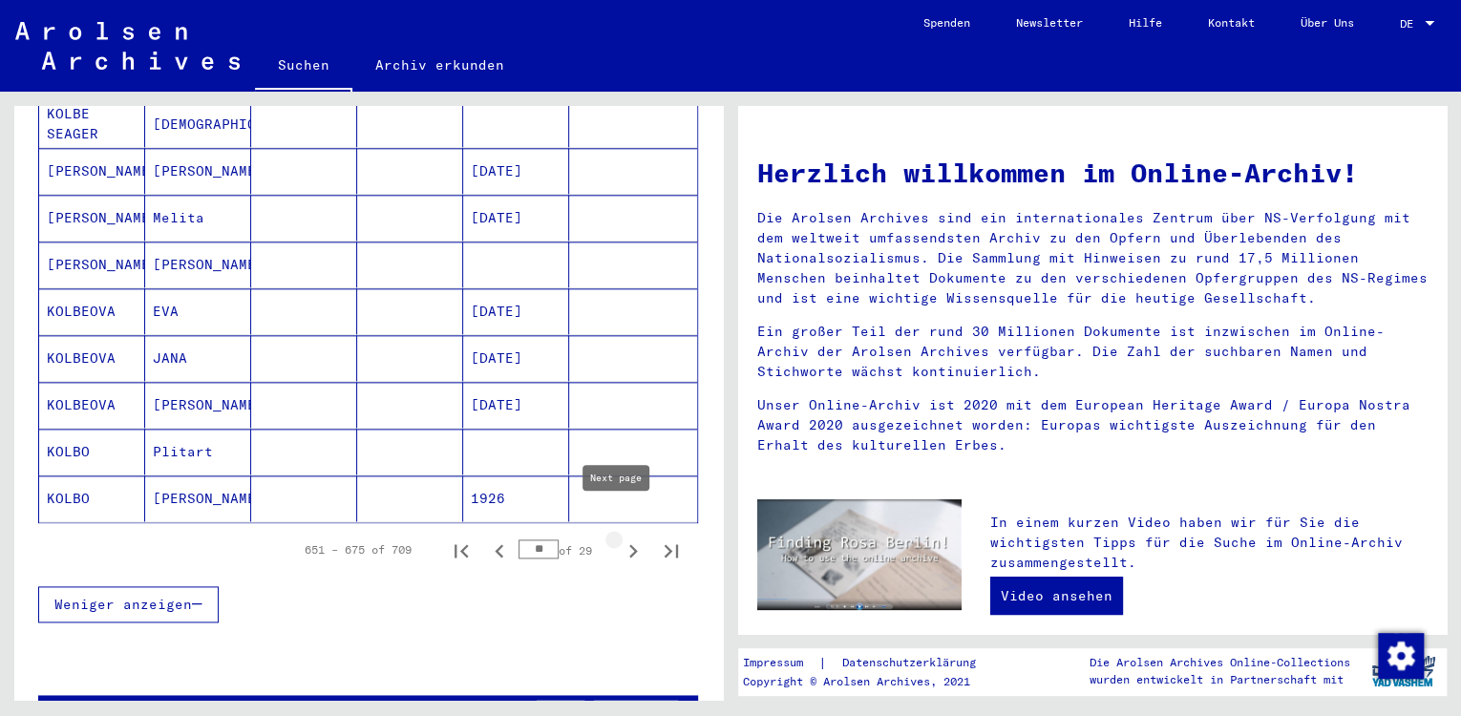
click at [620, 538] on icon "Next page" at bounding box center [633, 551] width 27 height 27
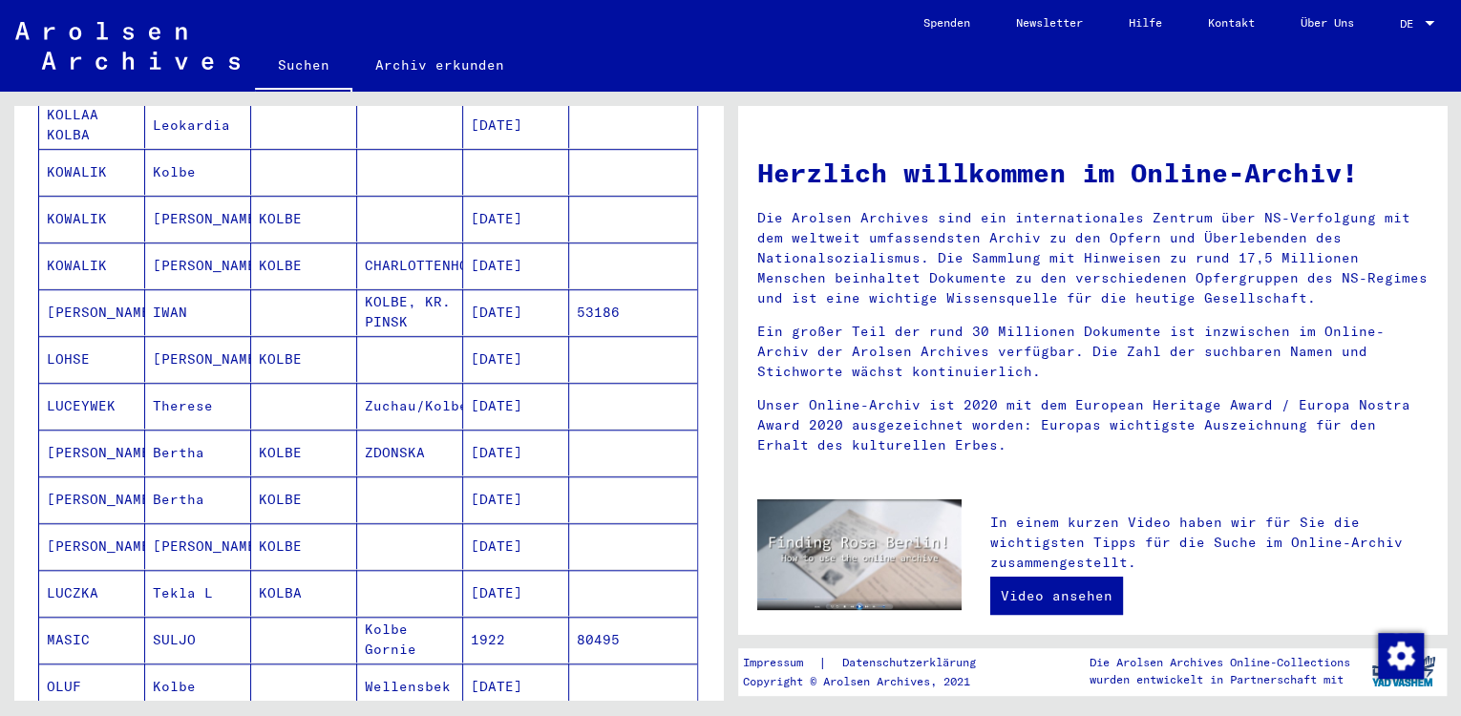
scroll to position [1159, 0]
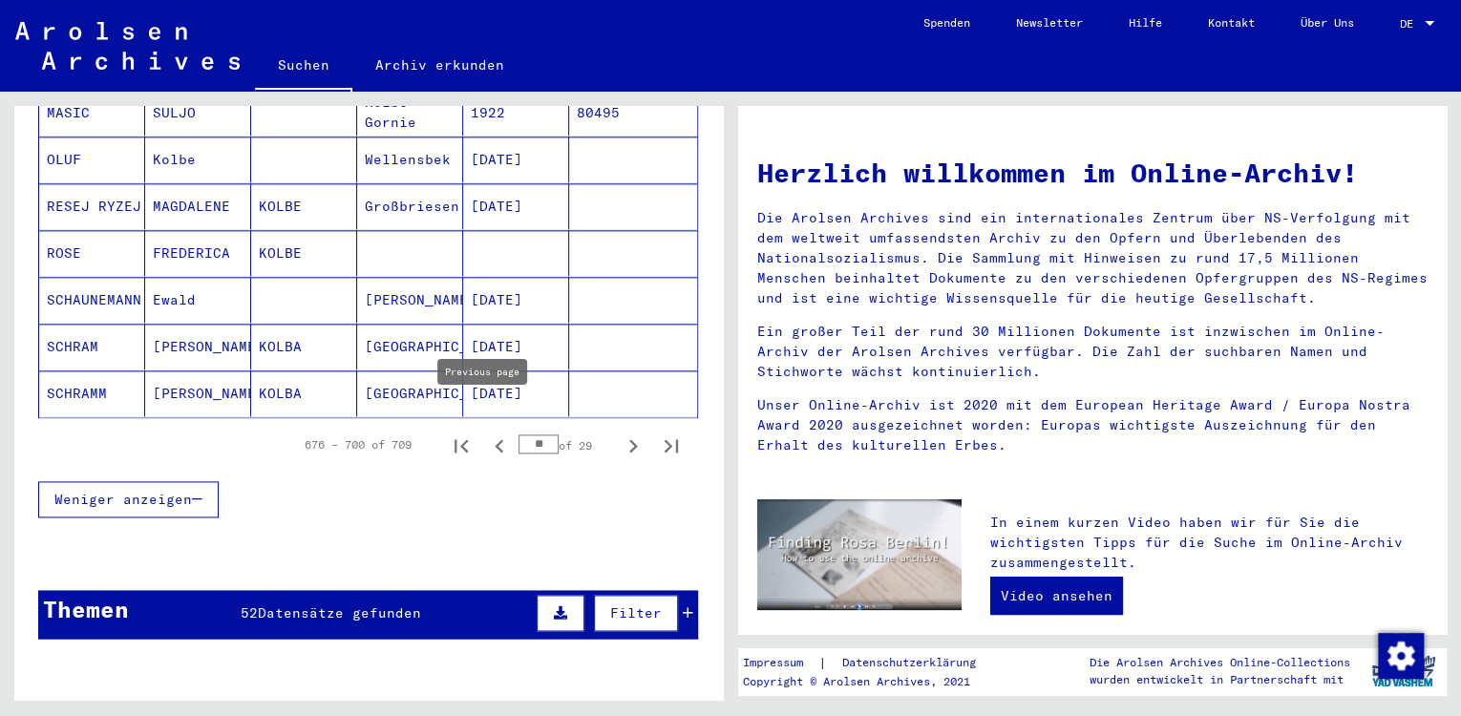
click at [486, 432] on icon "Previous page" at bounding box center [499, 445] width 27 height 27
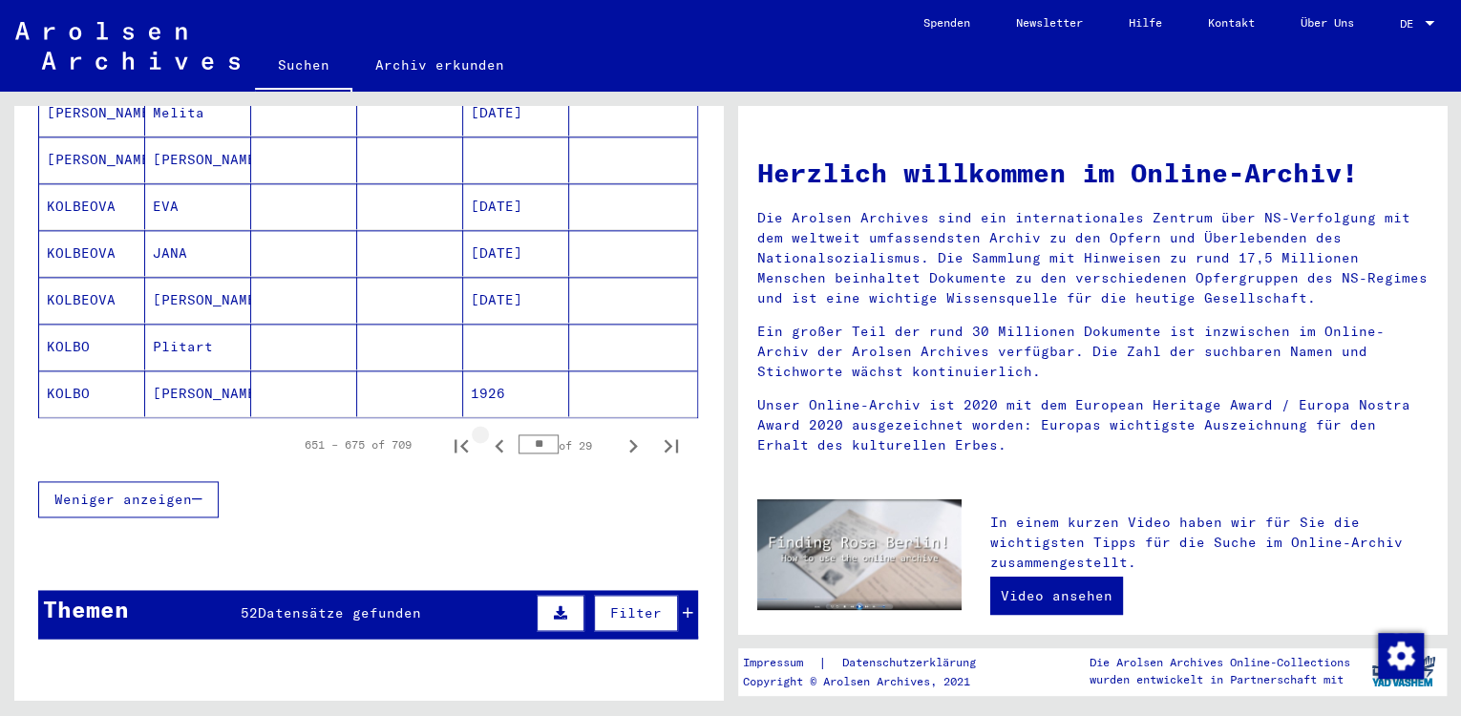
click at [486, 432] on icon "Previous page" at bounding box center [499, 445] width 27 height 27
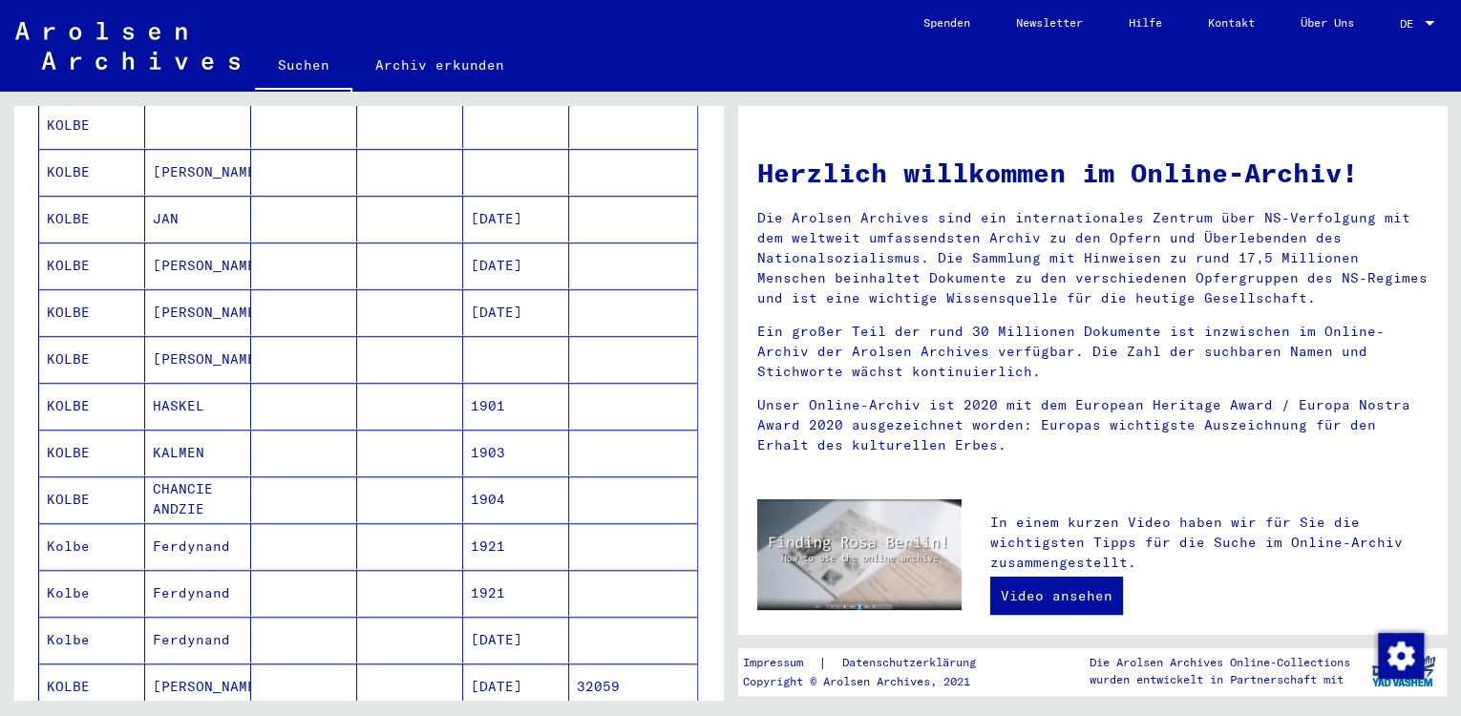
scroll to position [1054, 0]
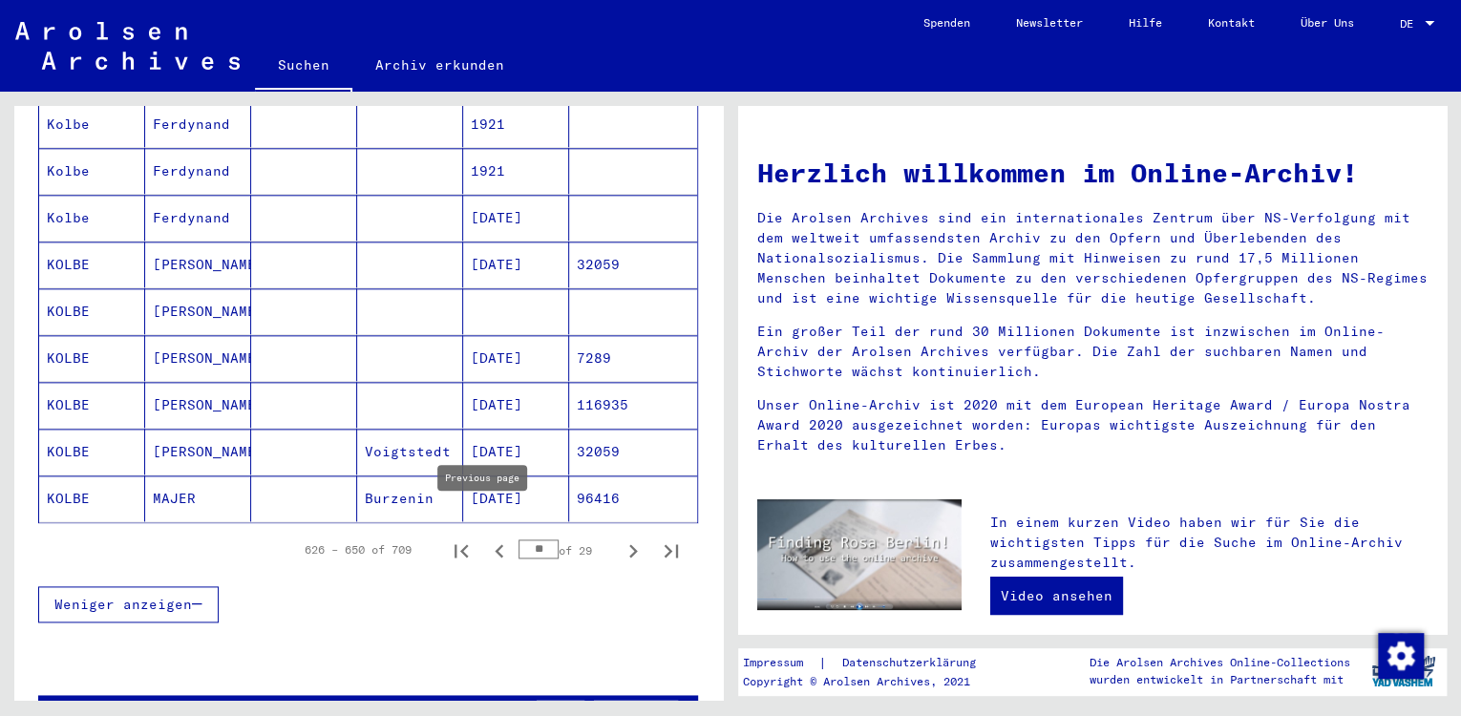
click at [486, 538] on icon "Previous page" at bounding box center [499, 551] width 27 height 27
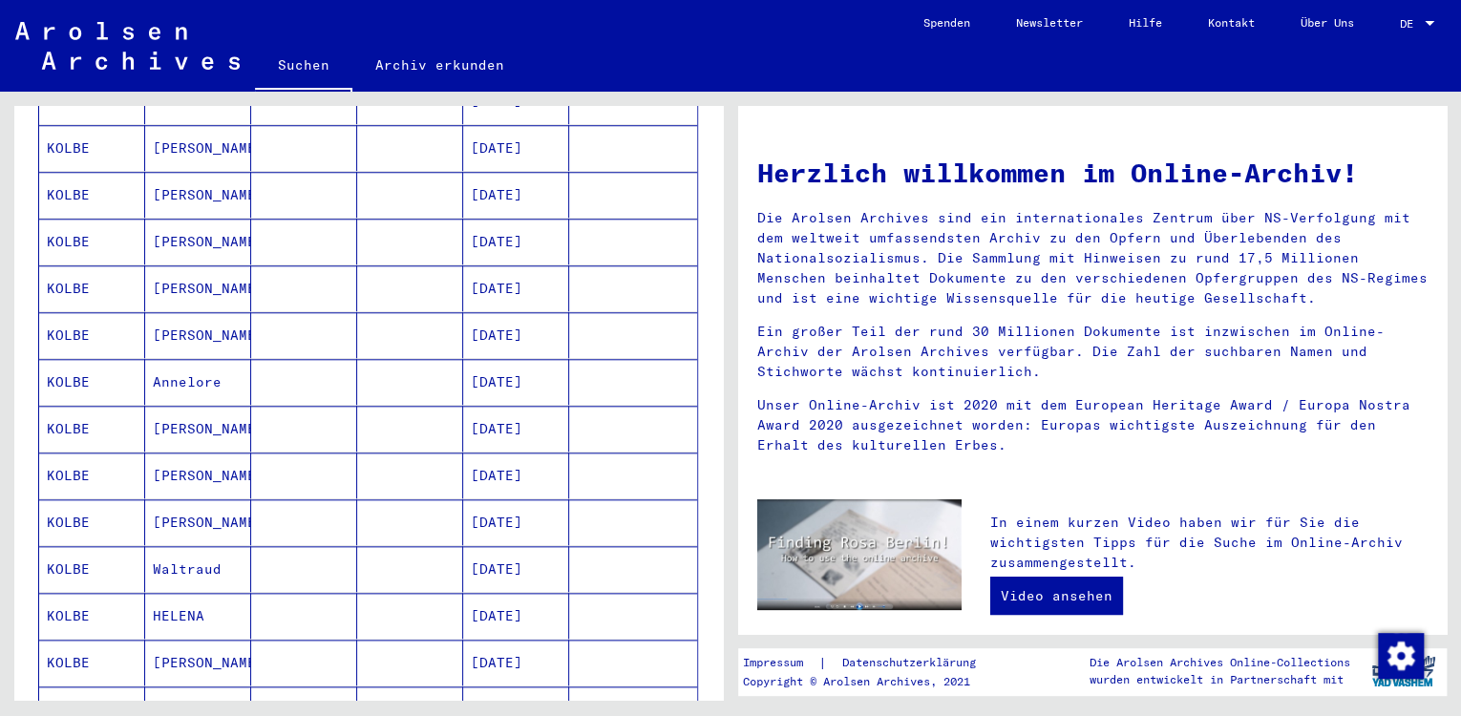
scroll to position [1264, 0]
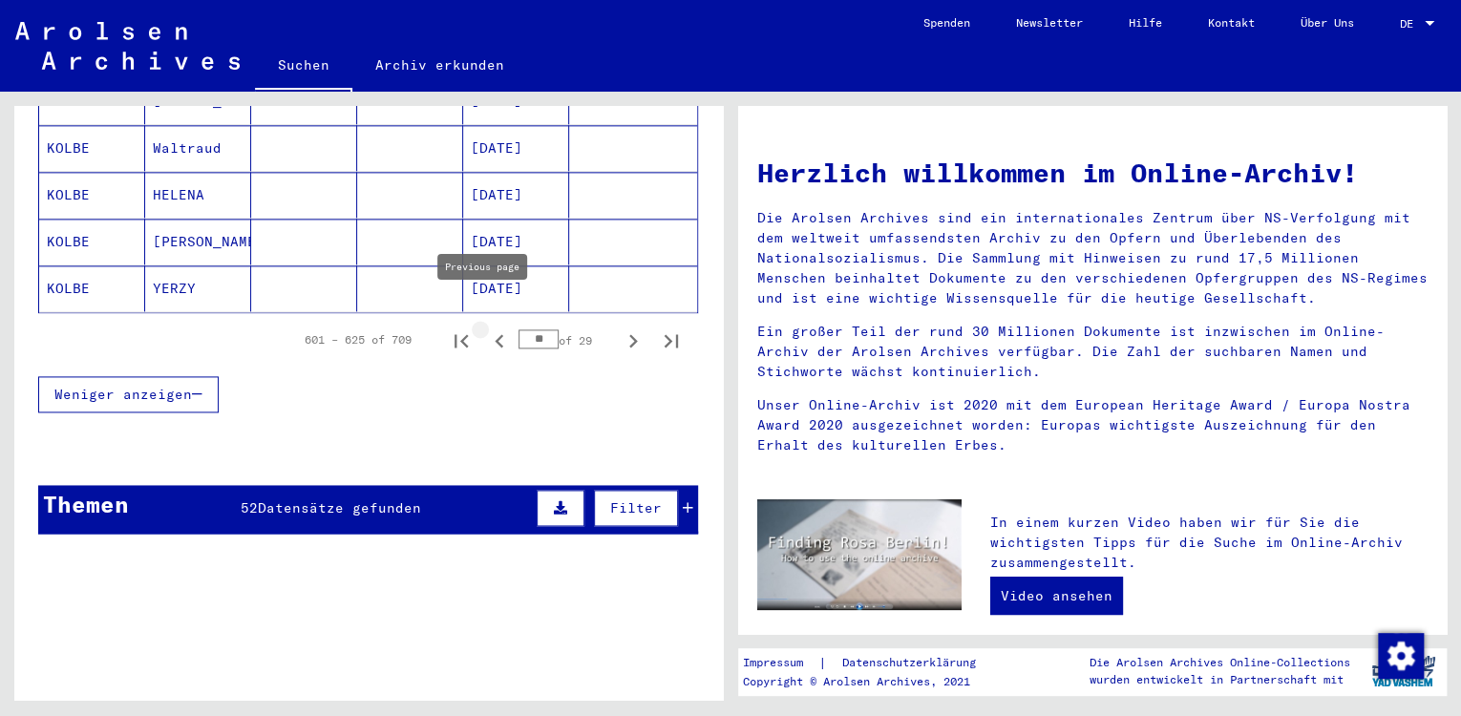
click at [486, 327] on icon "Previous page" at bounding box center [499, 340] width 27 height 27
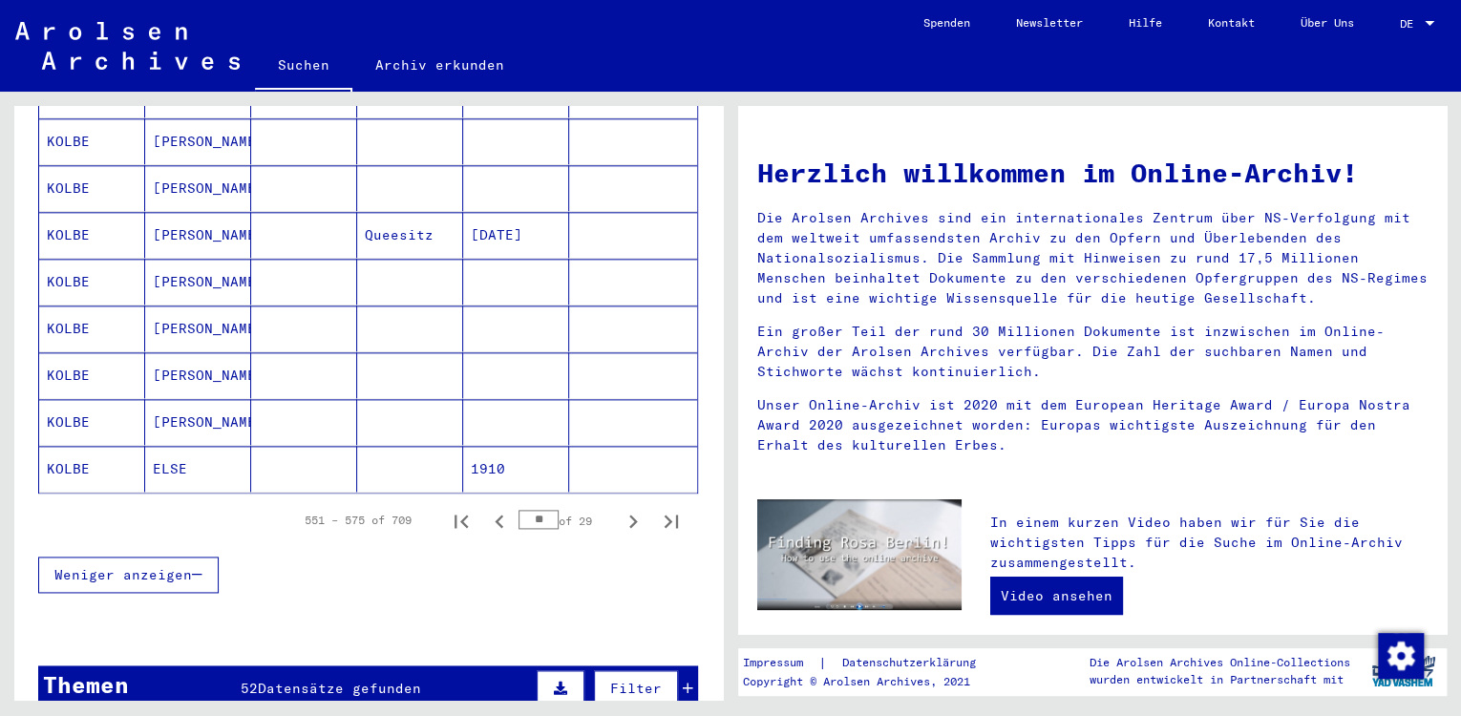
scroll to position [1159, 0]
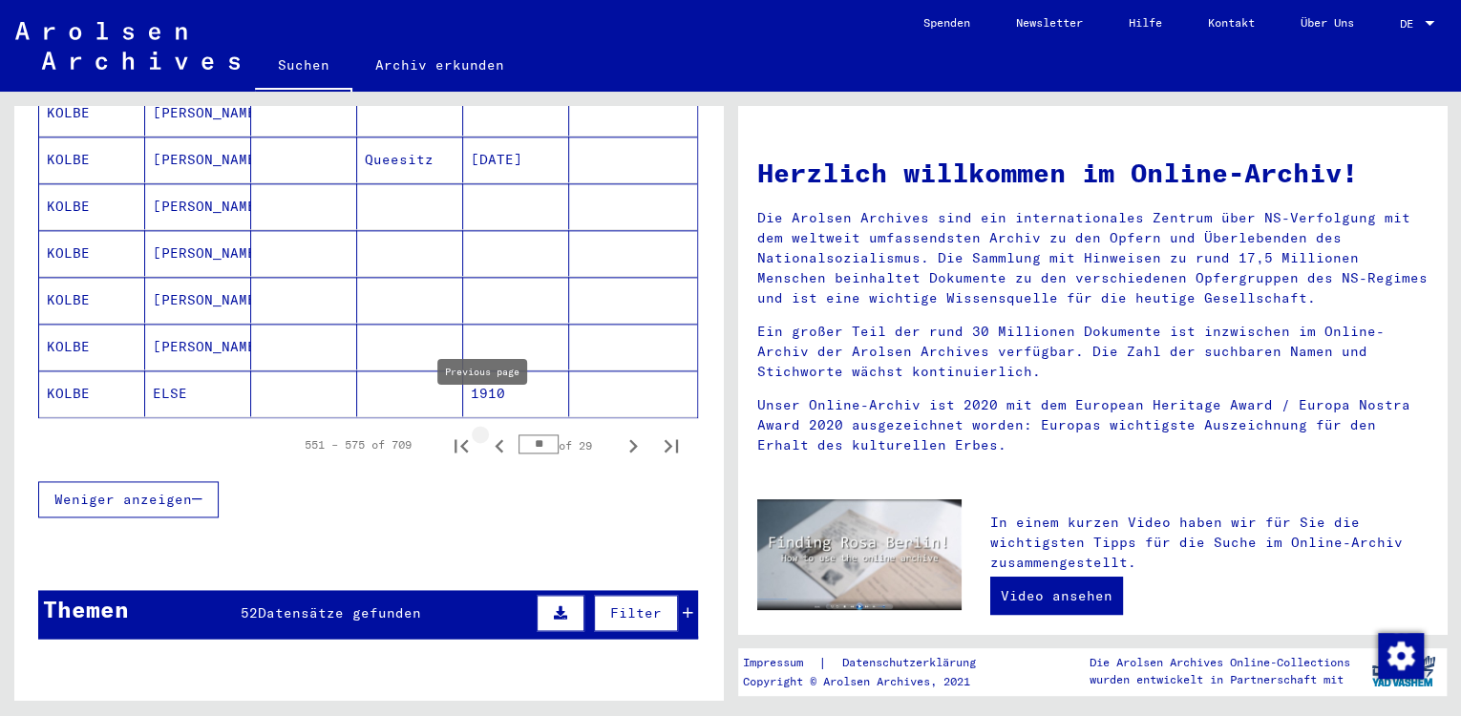
click at [486, 432] on icon "Previous page" at bounding box center [499, 445] width 27 height 27
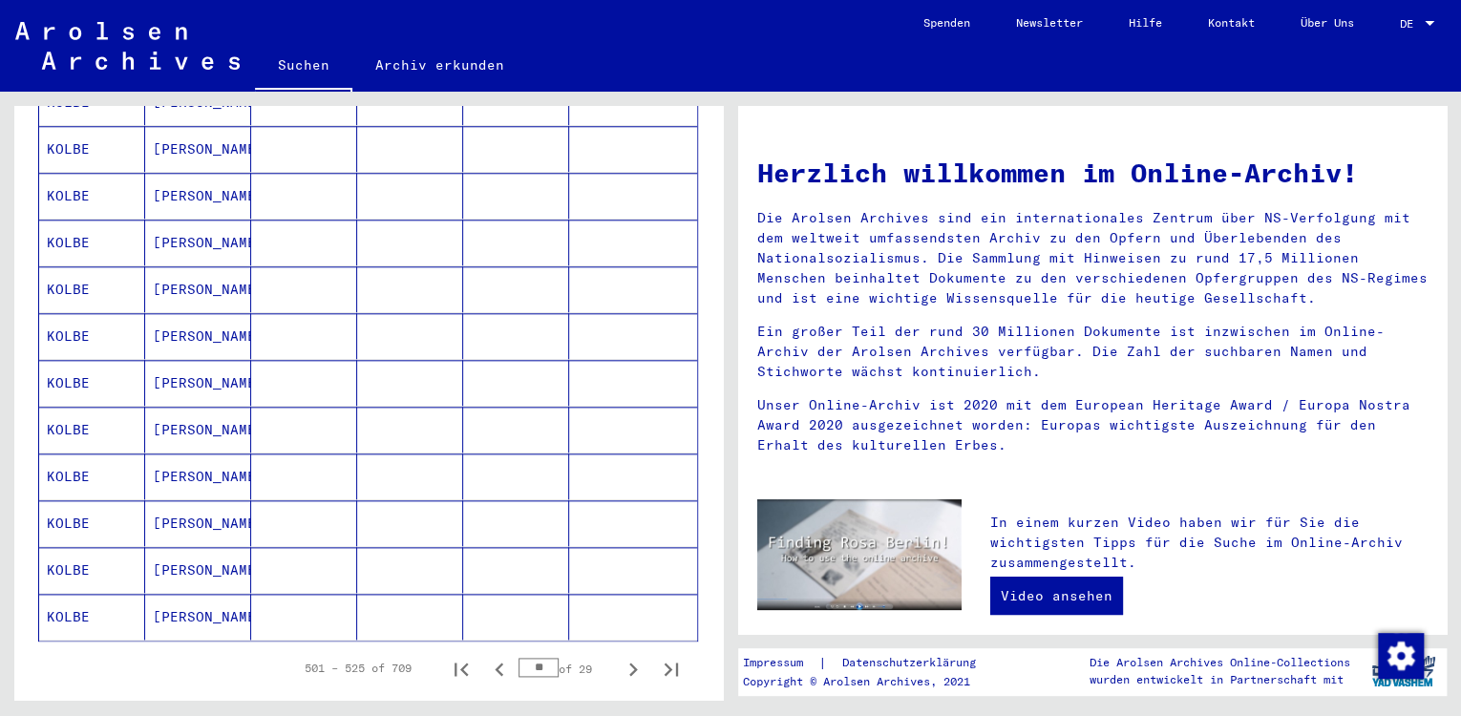
scroll to position [948, 0]
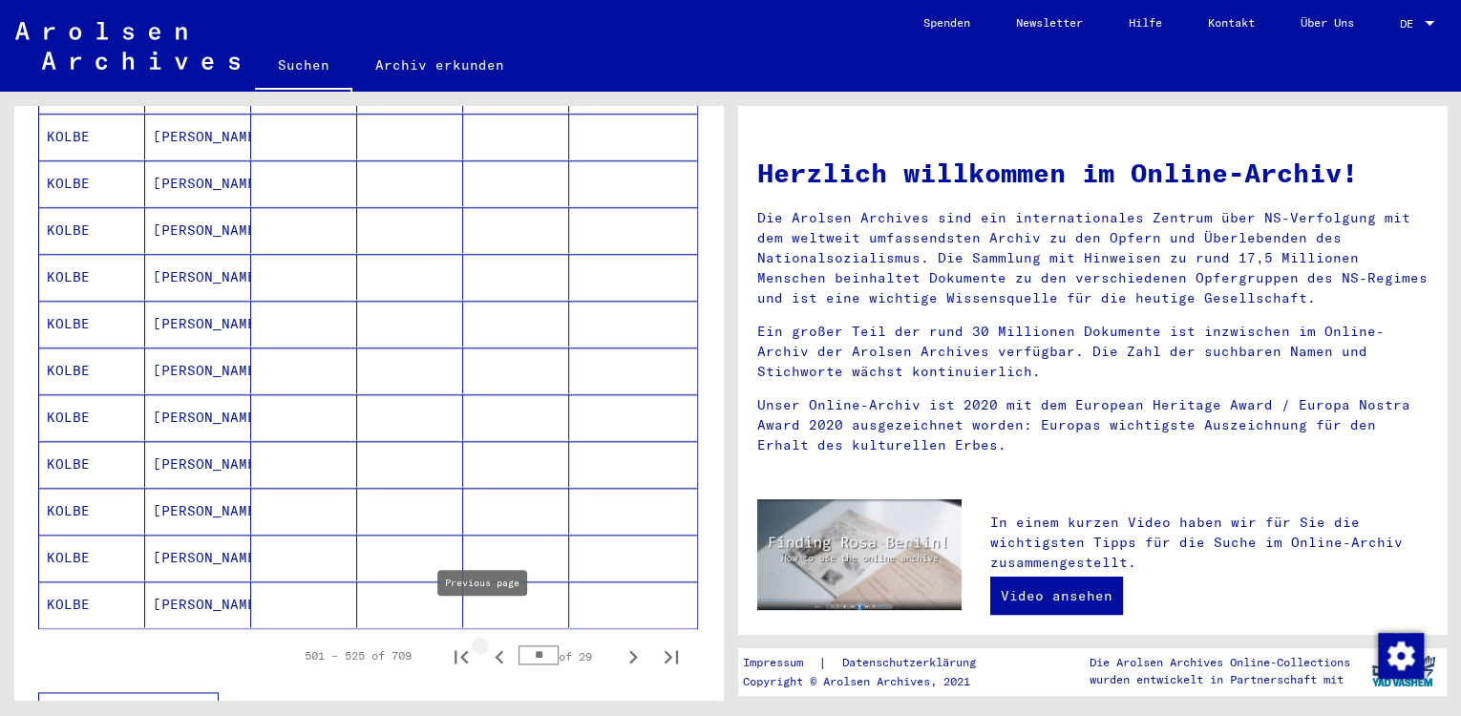
click at [495, 650] on icon "Previous page" at bounding box center [499, 656] width 9 height 13
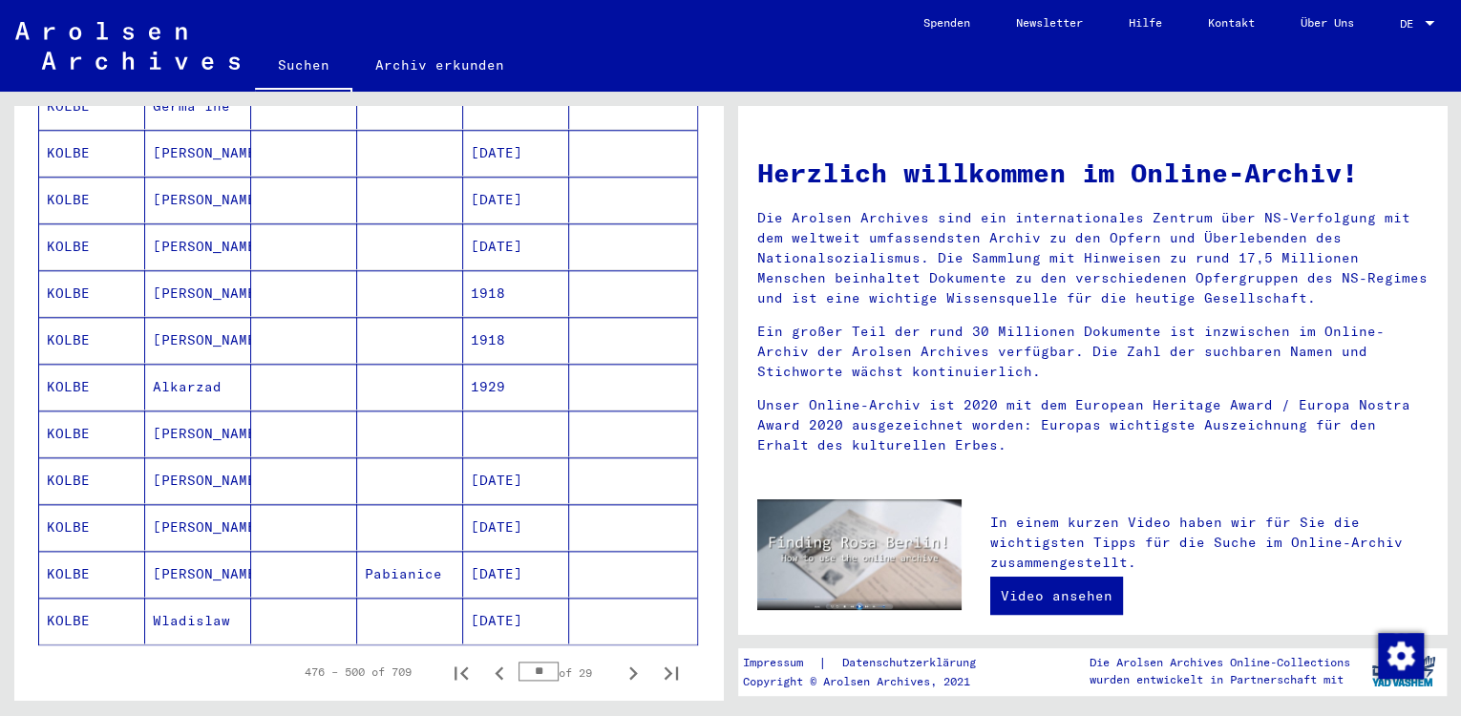
scroll to position [1054, 0]
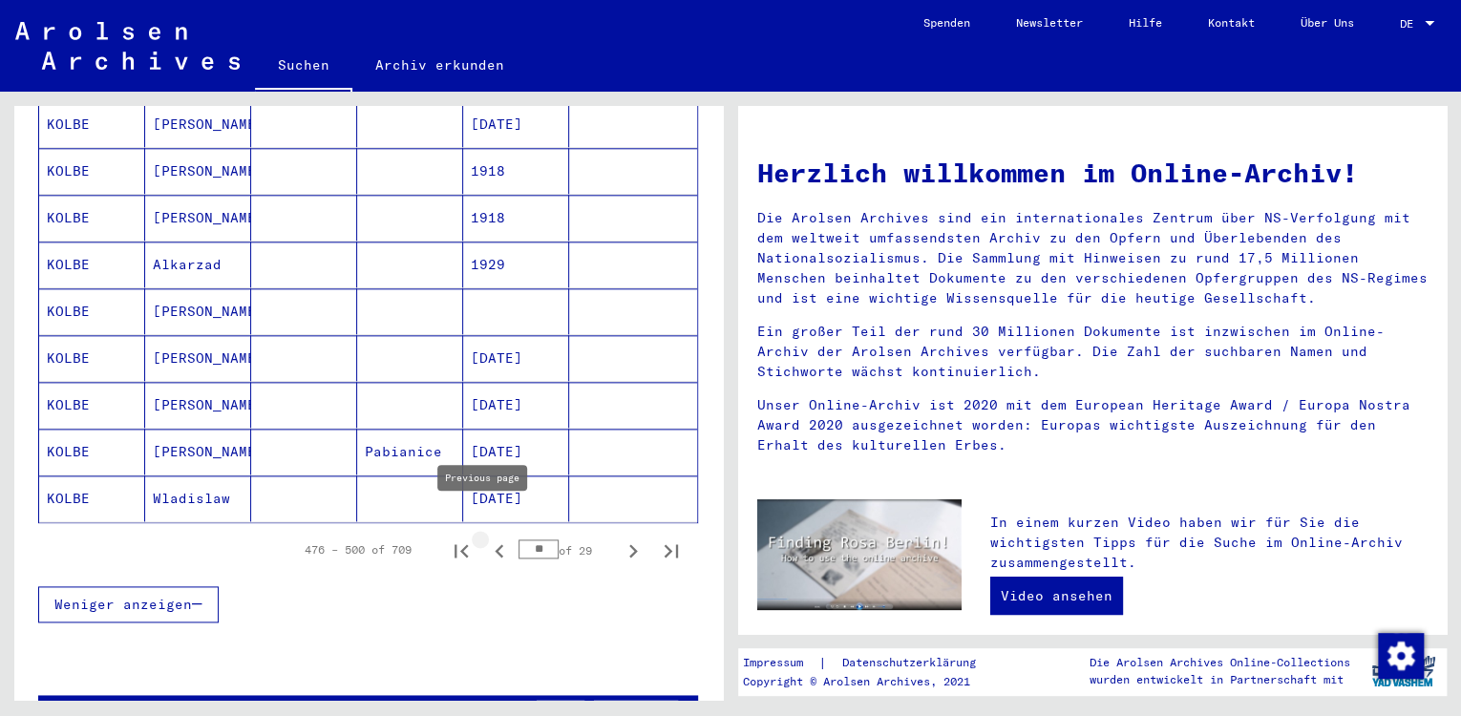
click at [495, 544] on icon "Previous page" at bounding box center [499, 550] width 9 height 13
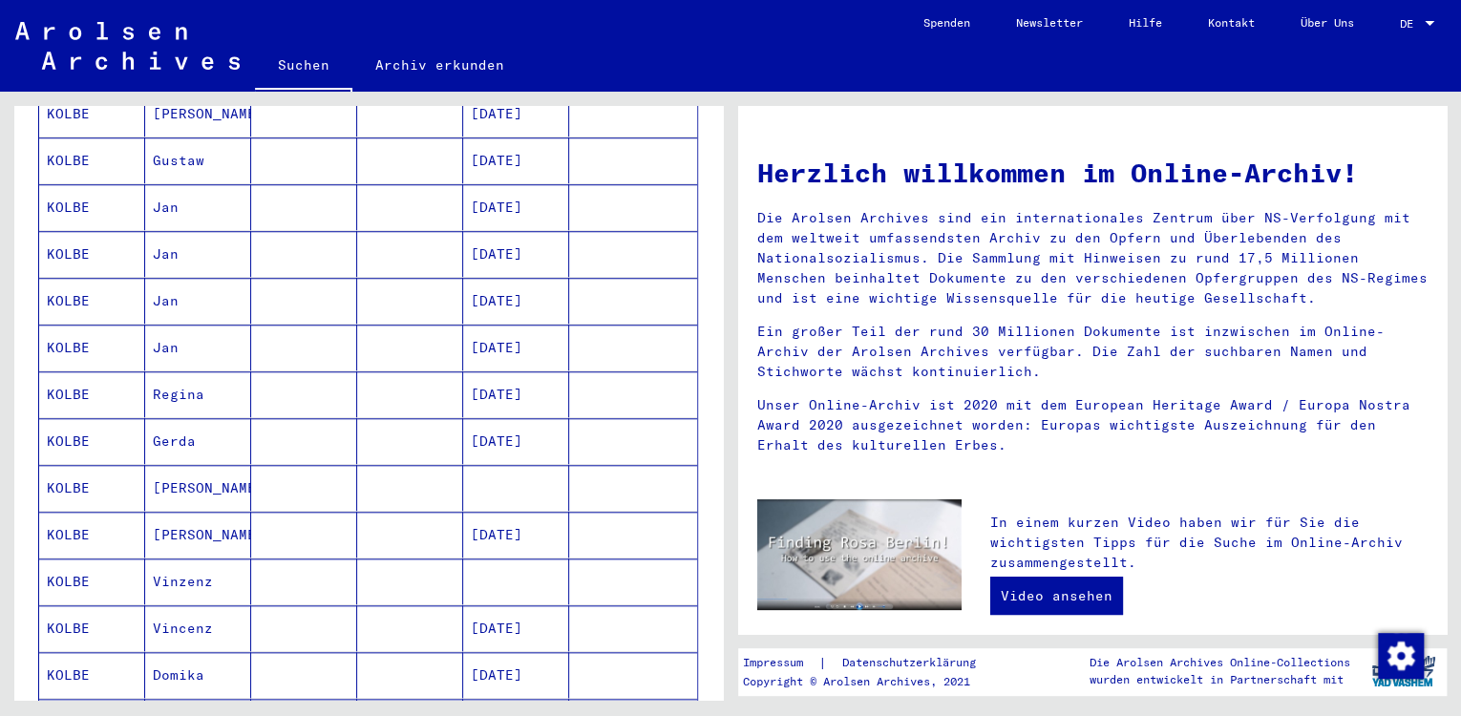
scroll to position [1159, 0]
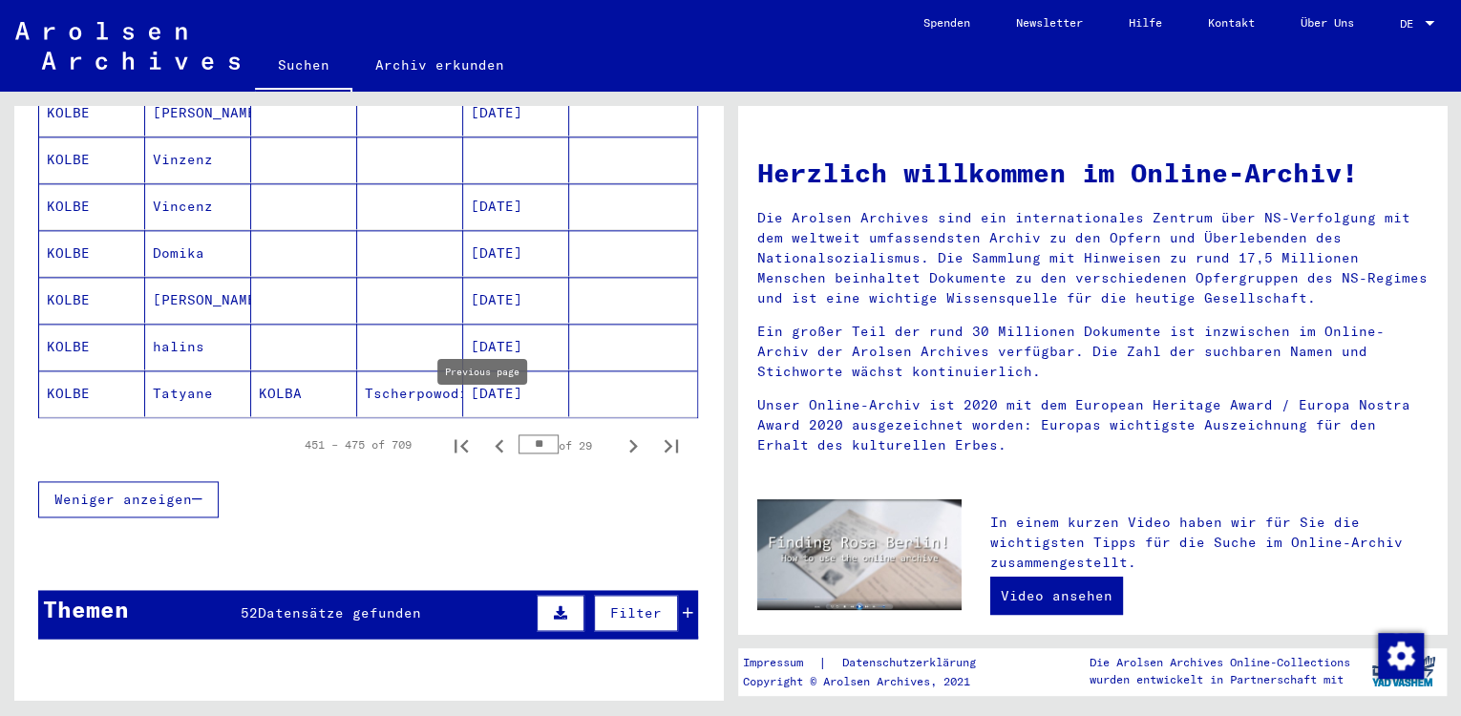
click at [487, 432] on icon "Previous page" at bounding box center [499, 445] width 27 height 27
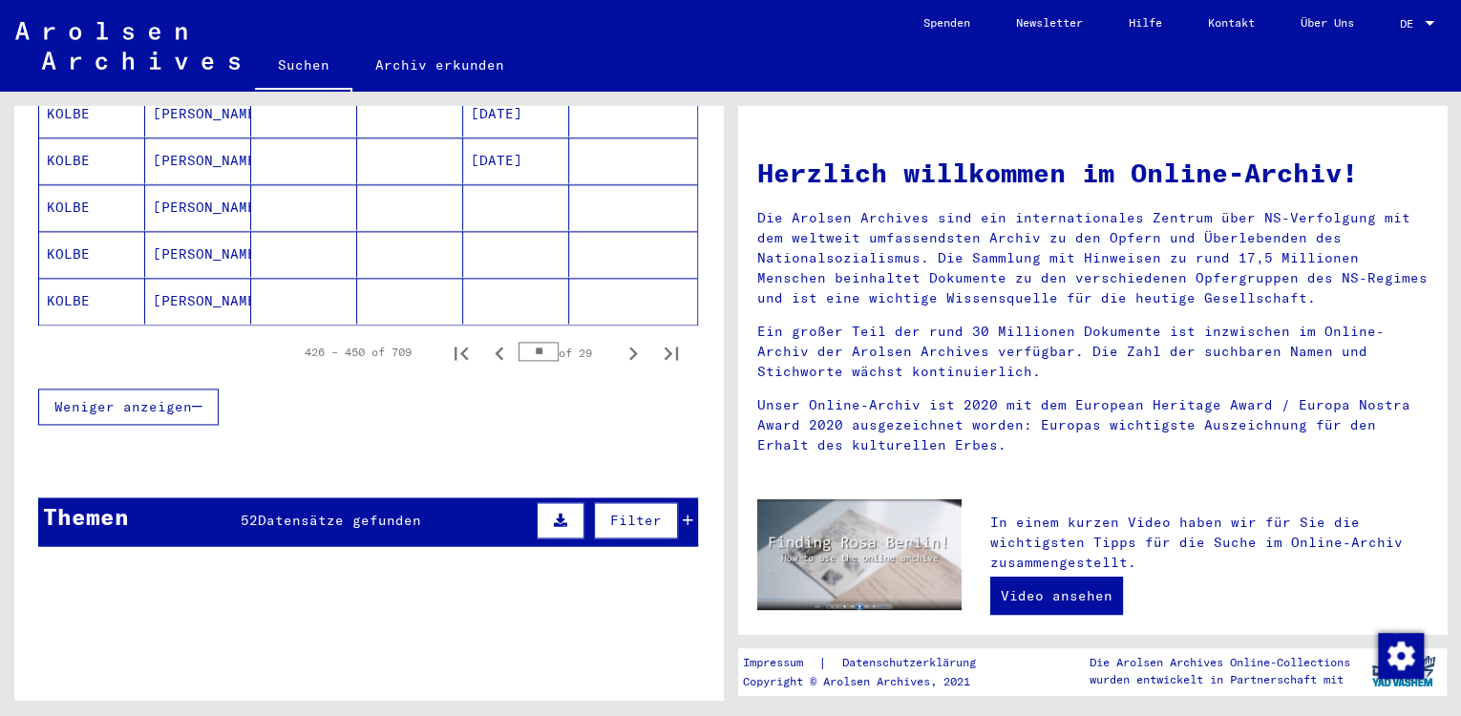
scroll to position [1264, 0]
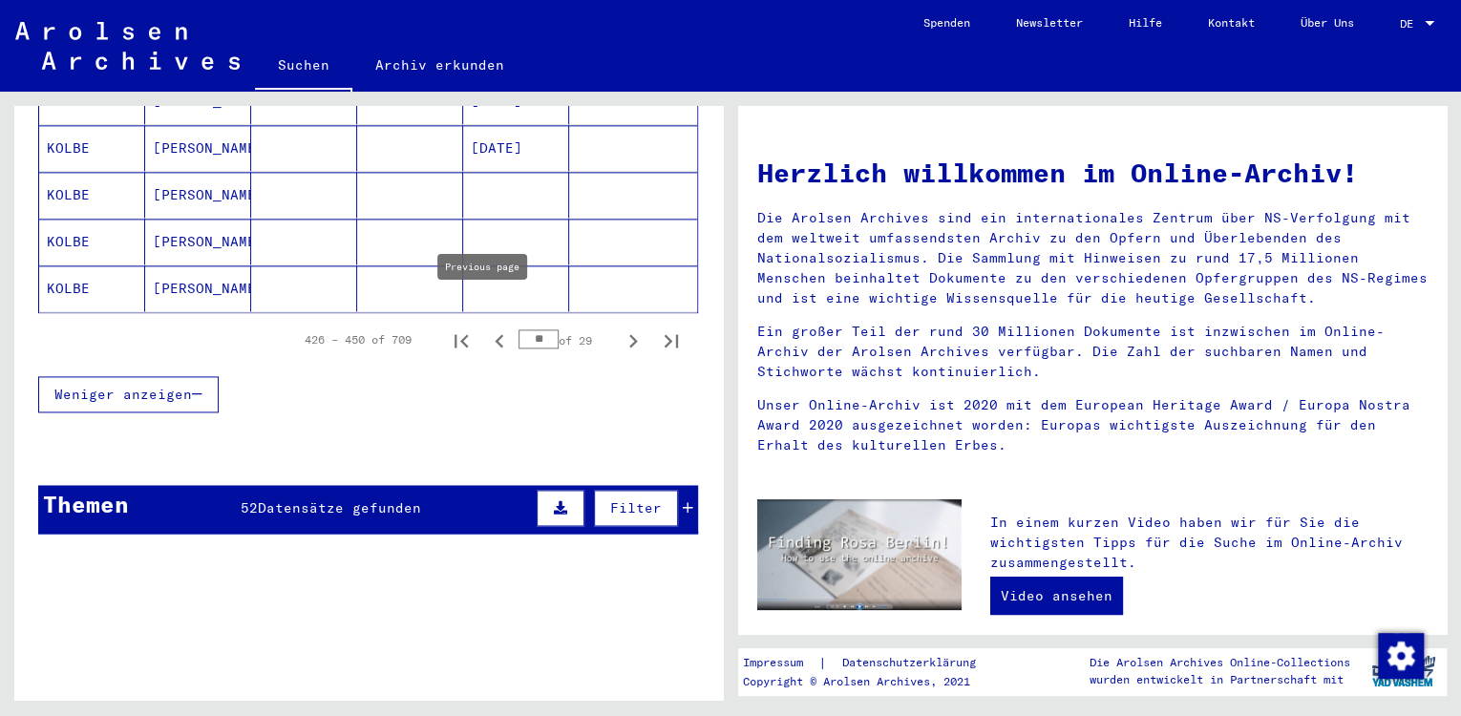
click at [499, 321] on button "Previous page" at bounding box center [499, 340] width 38 height 38
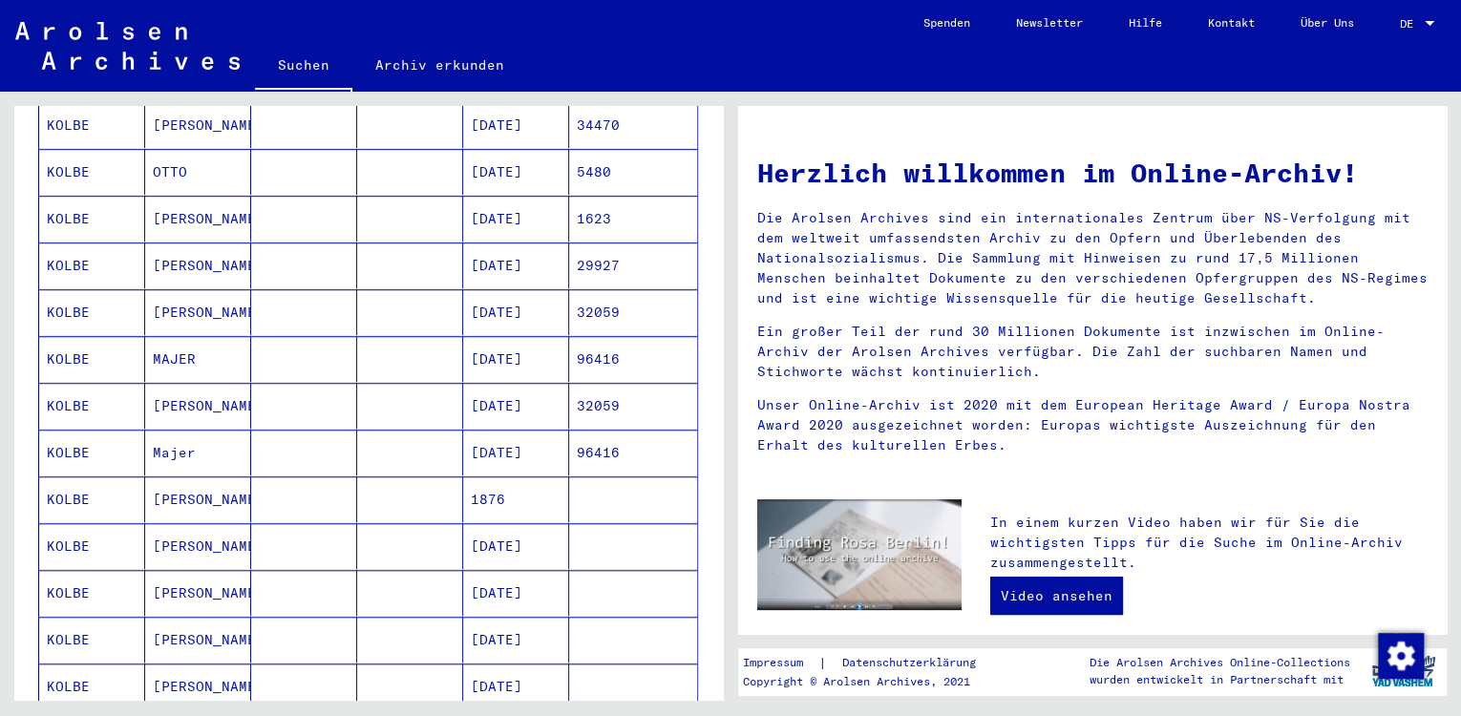
scroll to position [1159, 0]
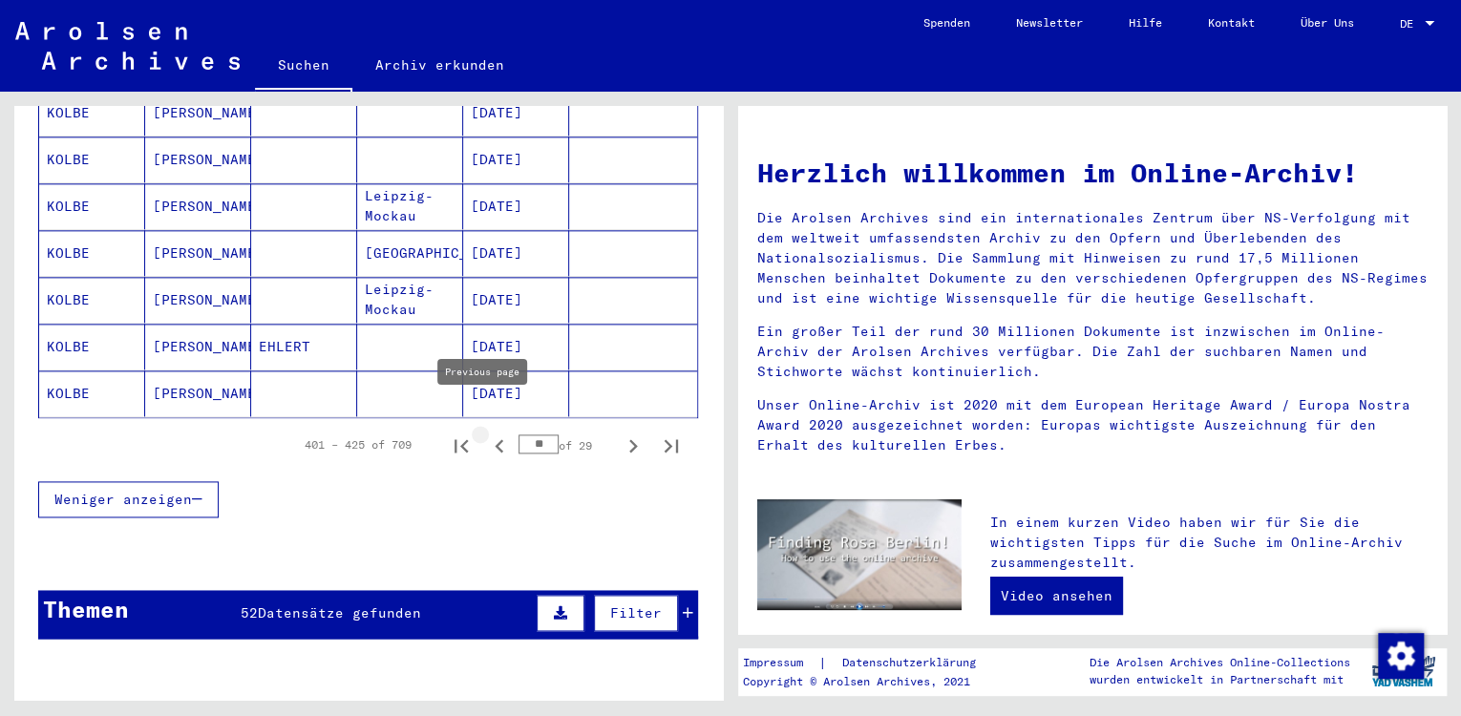
click at [495, 439] on icon "Previous page" at bounding box center [499, 445] width 9 height 13
type input "**"
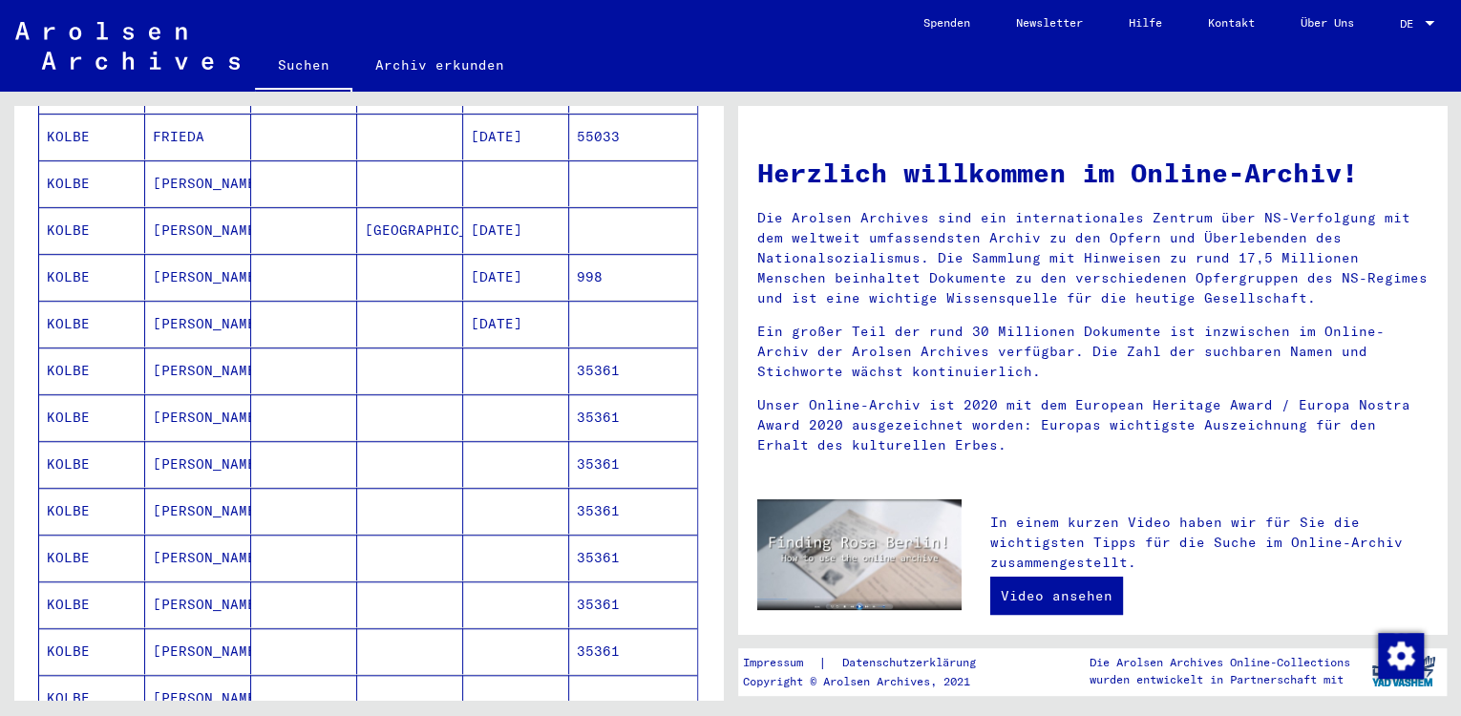
scroll to position [527, 0]
